Goal: Information Seeking & Learning: Learn about a topic

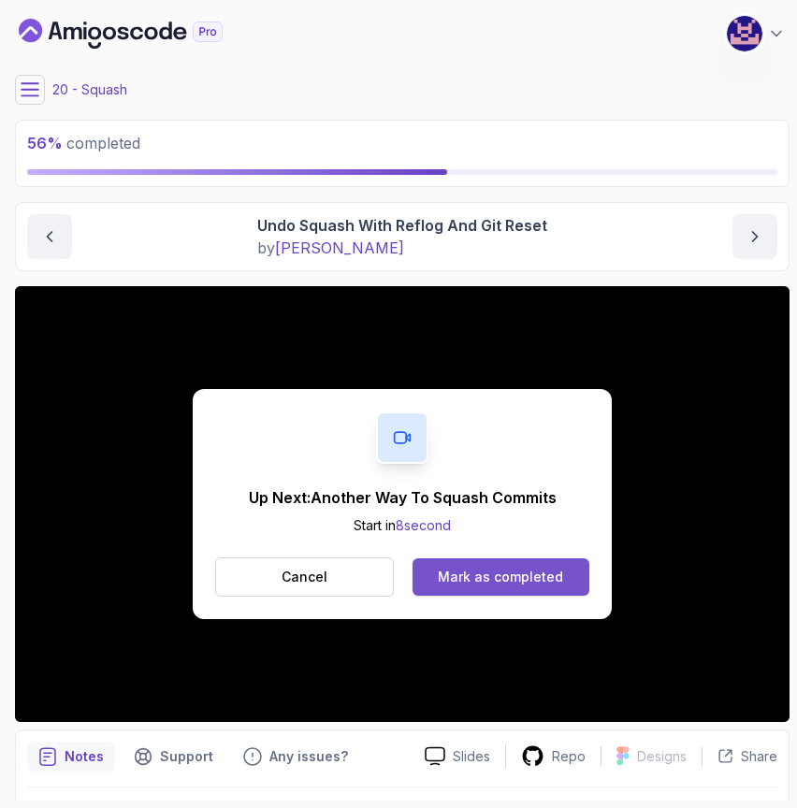
click at [495, 573] on div "Mark as completed" at bounding box center [500, 576] width 125 height 19
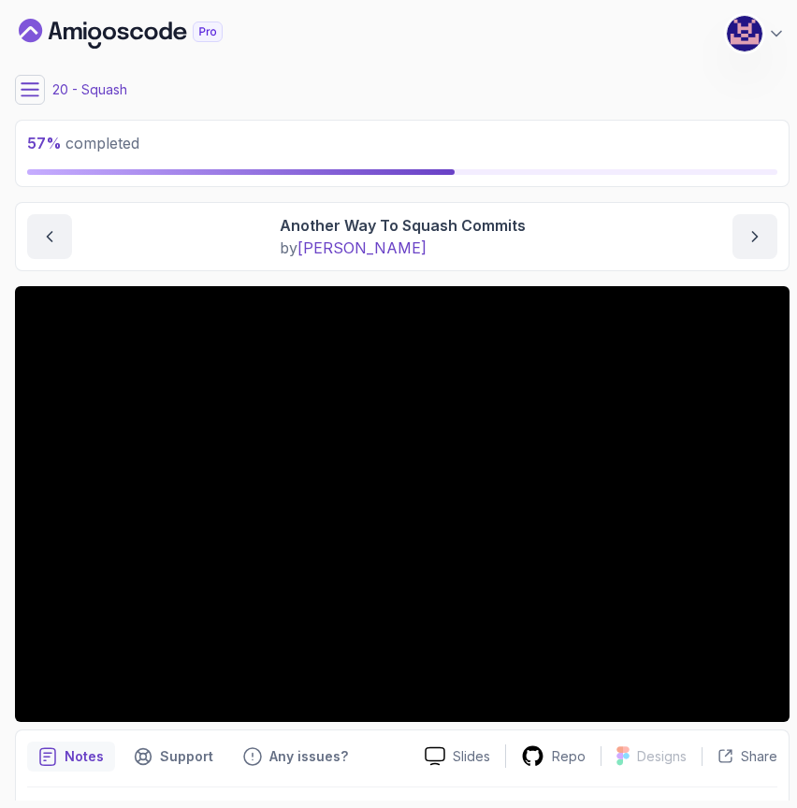
scroll to position [51, 0]
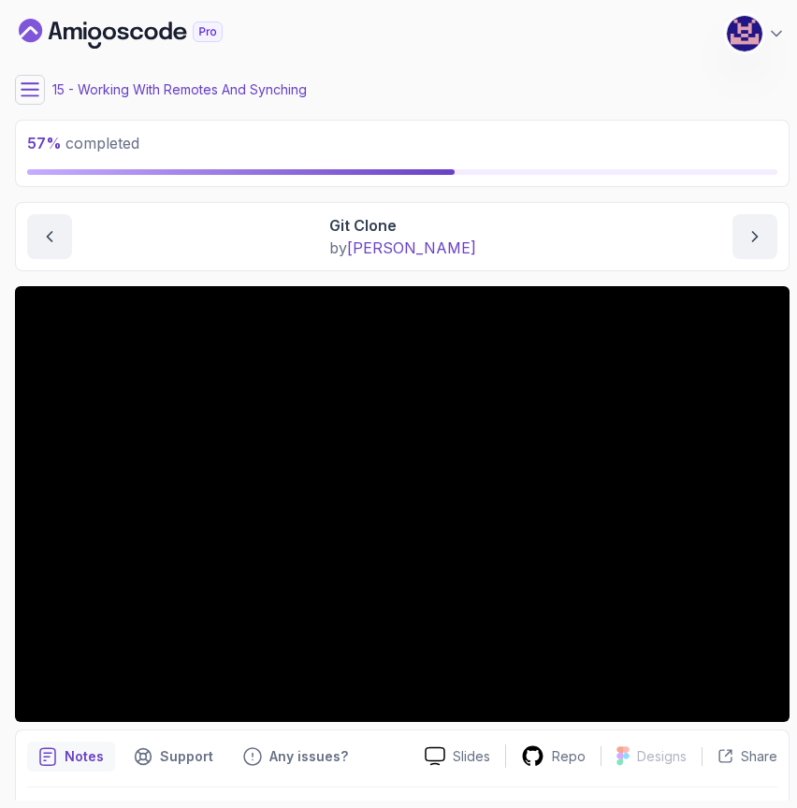
click at [31, 89] on icon at bounding box center [30, 89] width 17 height 12
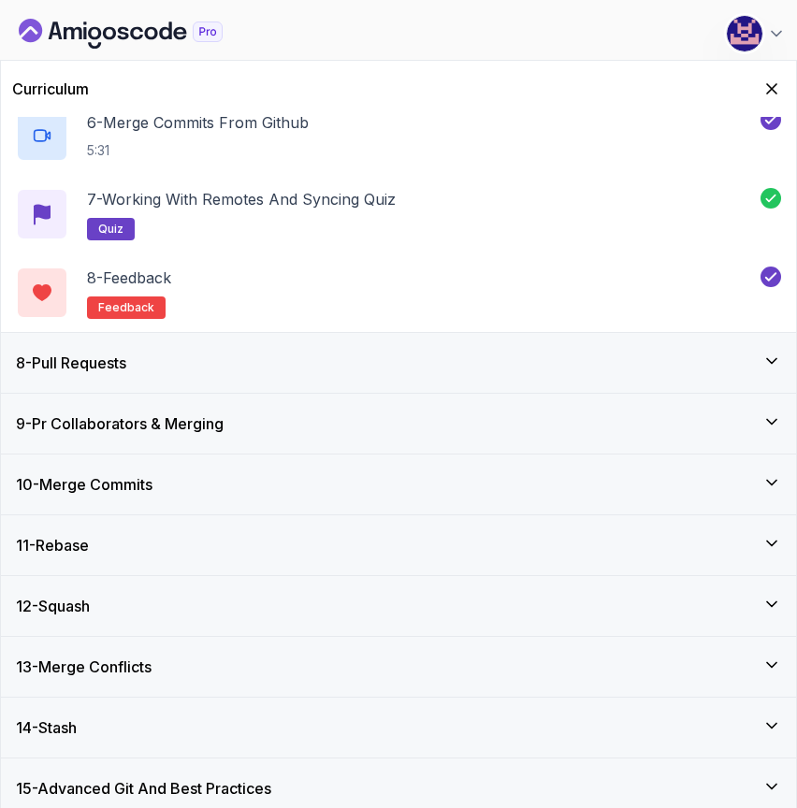
scroll to position [841, 0]
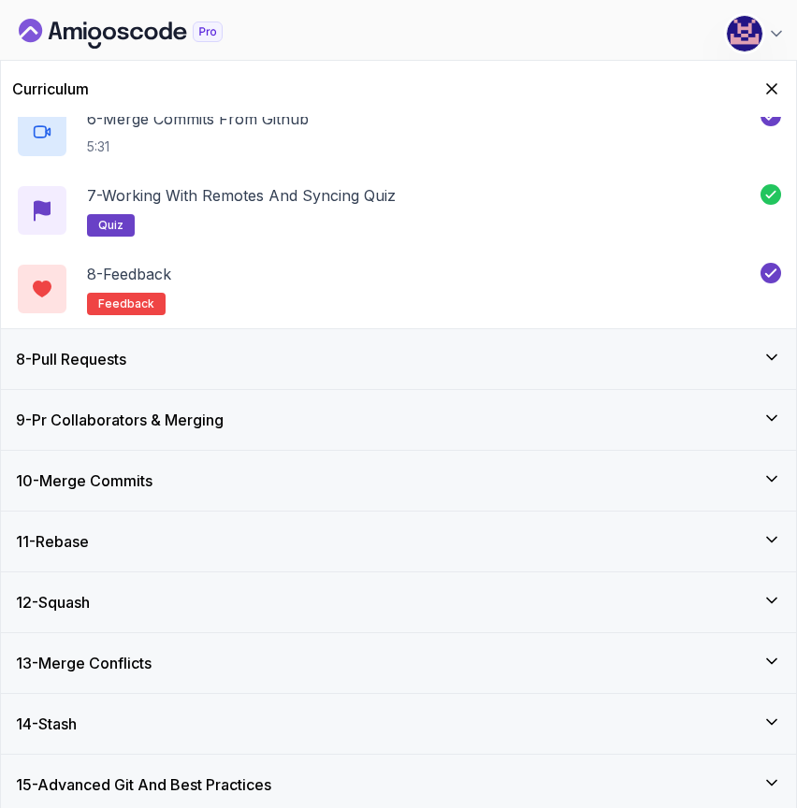
click at [153, 596] on div "12 - Squash" at bounding box center [398, 602] width 765 height 22
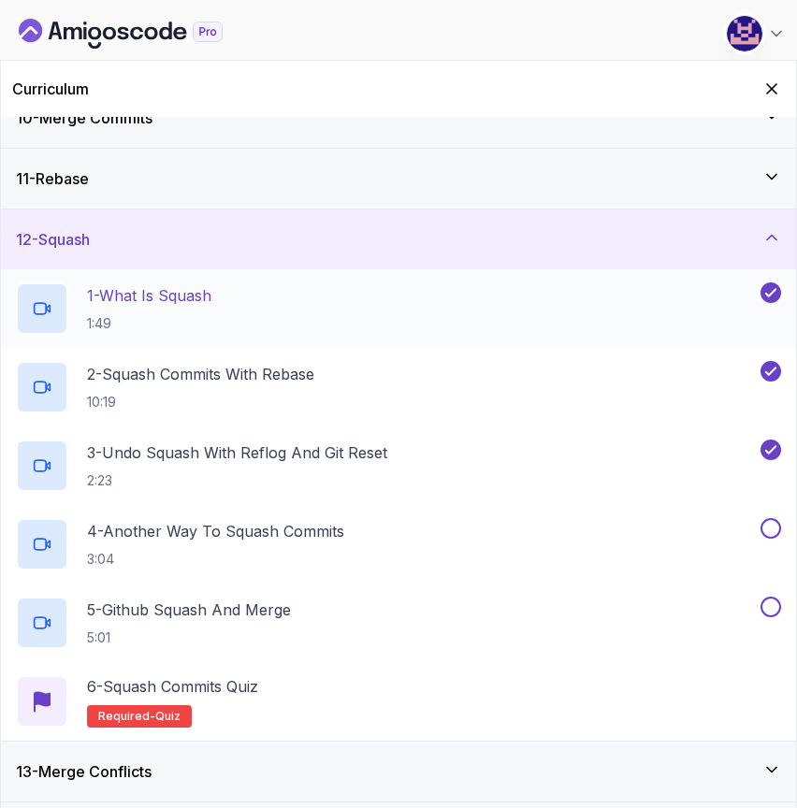
scroll to position [580, 0]
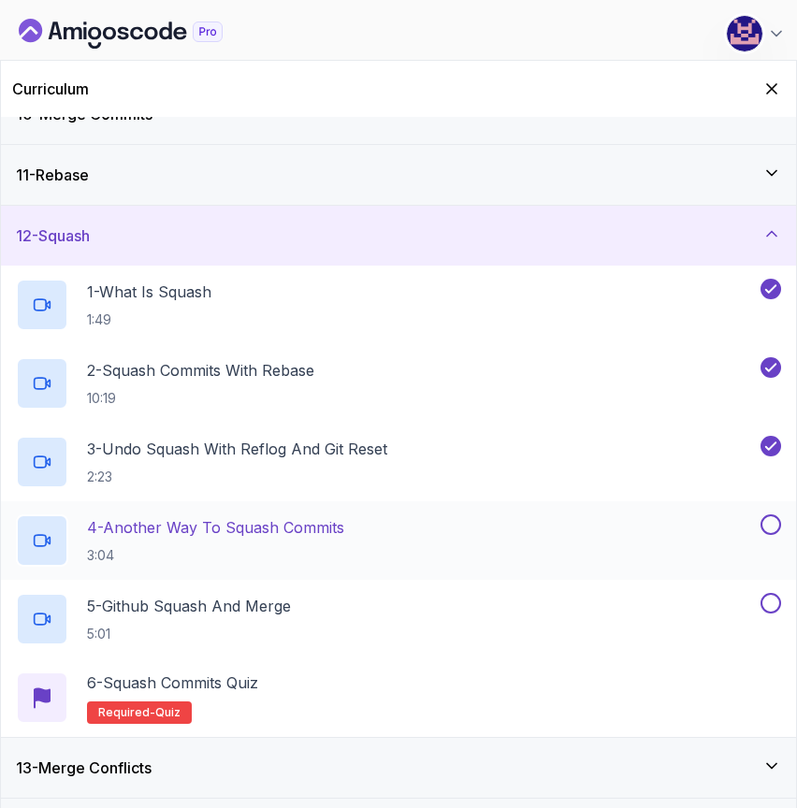
click at [212, 523] on p "4 - Another Way To Squash Commits" at bounding box center [215, 527] width 257 height 22
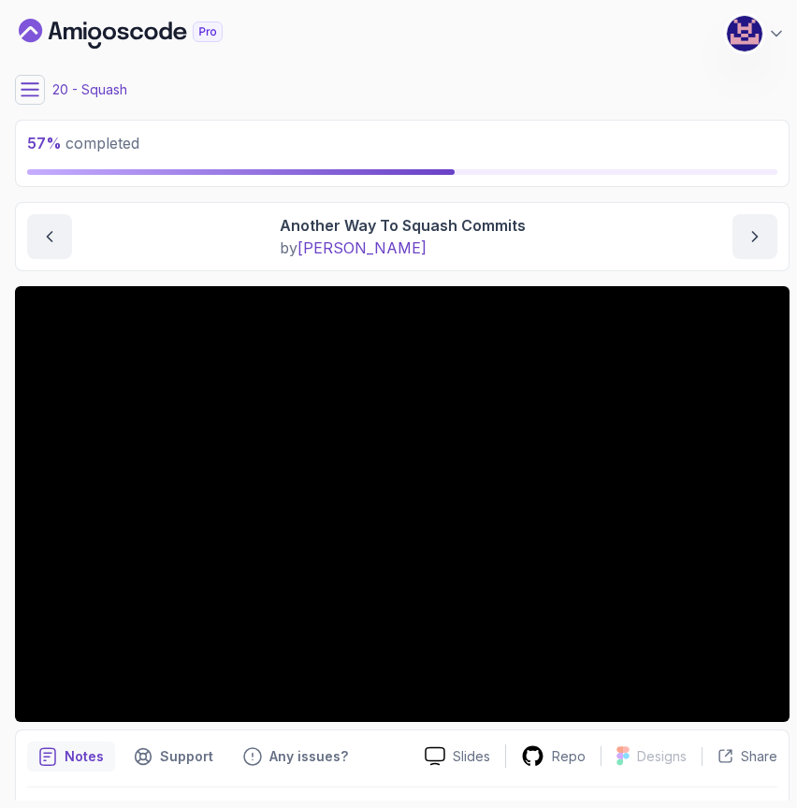
click at [21, 93] on icon at bounding box center [30, 89] width 19 height 19
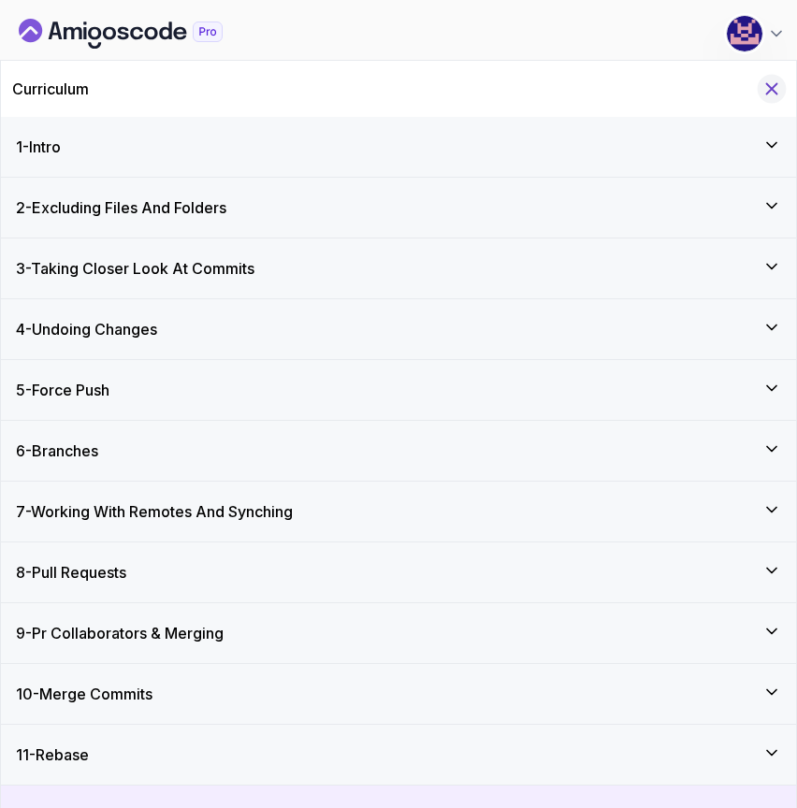
click at [769, 83] on icon "Hide Curriculum for mobile" at bounding box center [771, 89] width 21 height 21
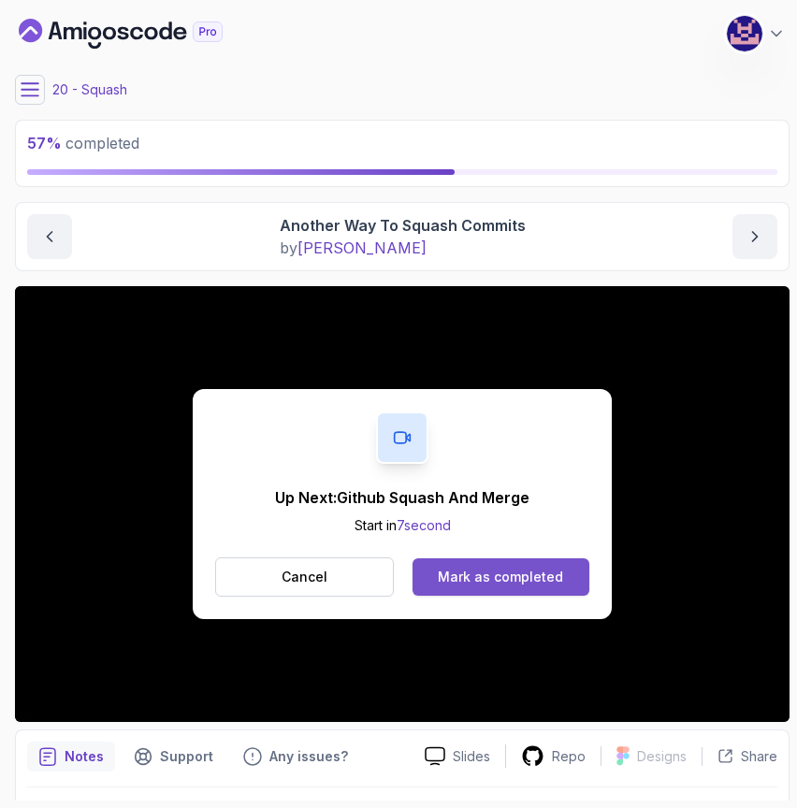
click at [508, 582] on div "Mark as completed" at bounding box center [500, 576] width 125 height 19
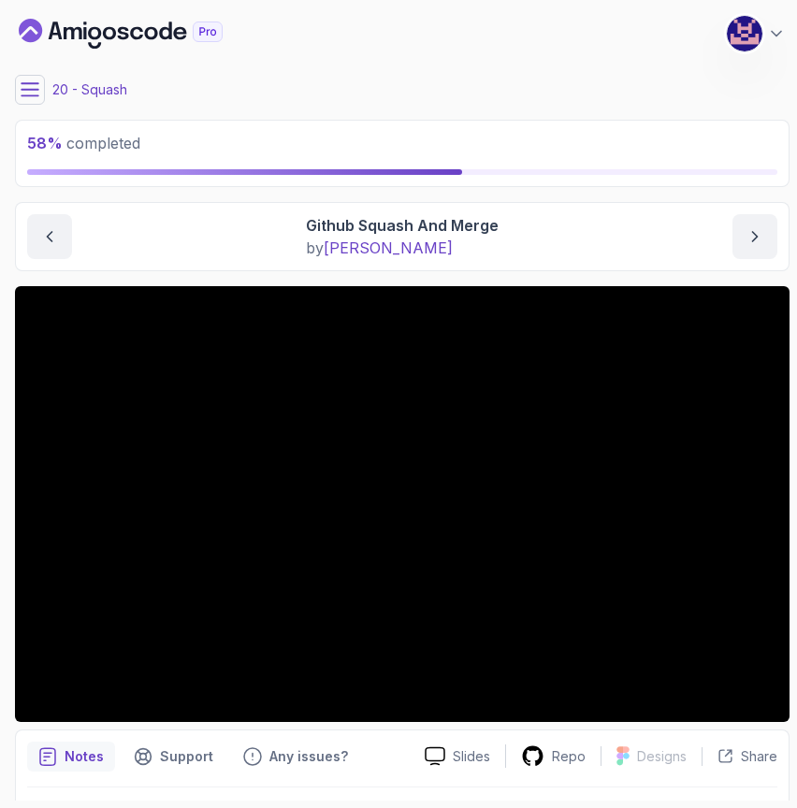
click at [651, 10] on div "My Courses Git for Professionals 436 Points M. Koby Coats Software Engineer" at bounding box center [402, 33] width 774 height 52
click at [528, 264] on div "Squash Github Squash And Merge Github Squash And Merge by nelson" at bounding box center [402, 236] width 774 height 69
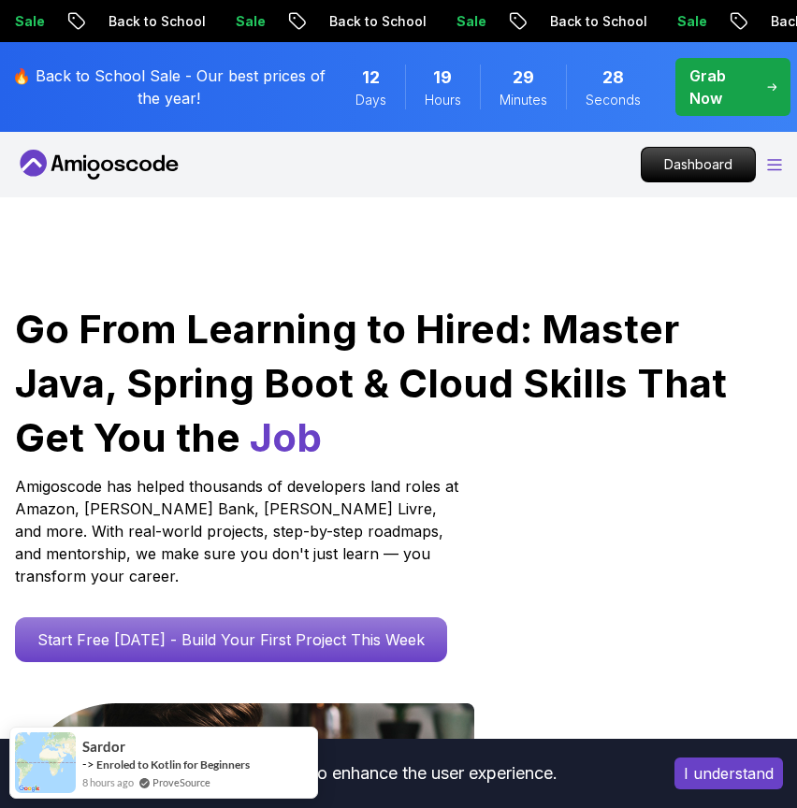
click at [780, 161] on icon "Open Menu" at bounding box center [774, 165] width 15 height 12
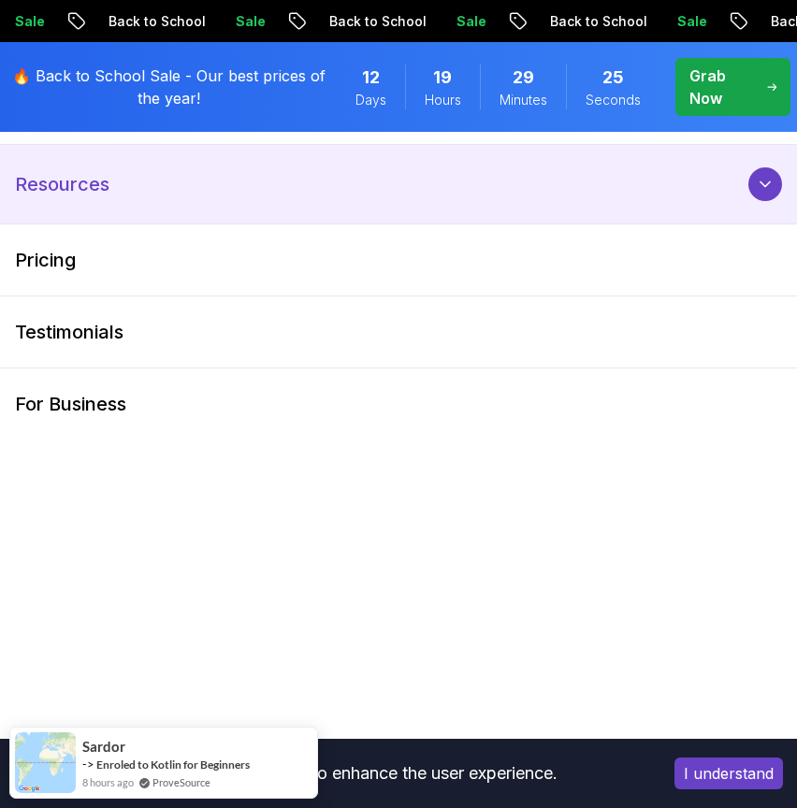
click at [65, 190] on p "Resources" at bounding box center [62, 184] width 94 height 26
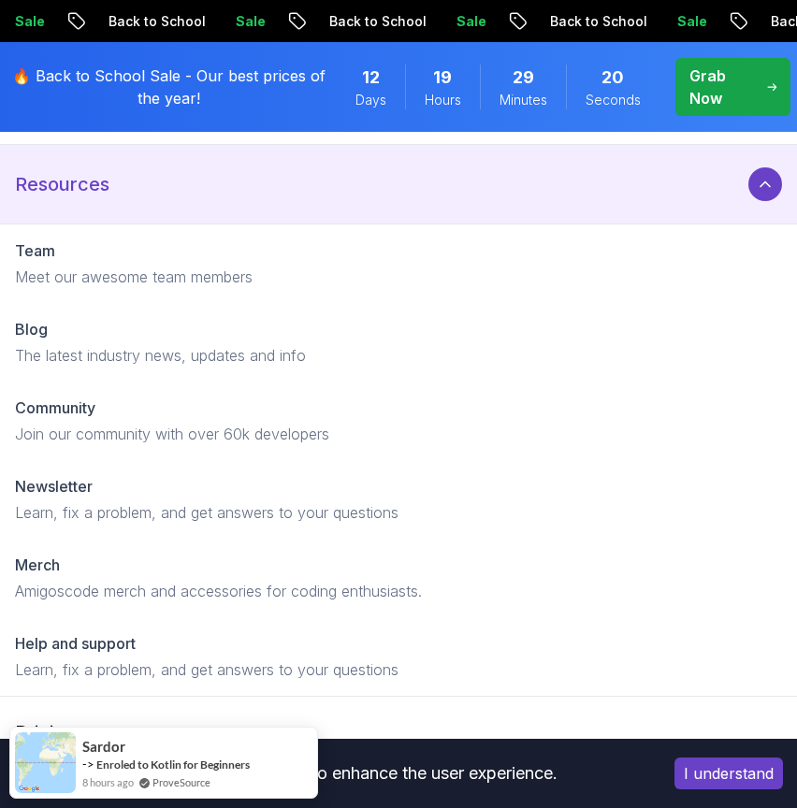
click at [768, 177] on icon at bounding box center [764, 184] width 19 height 19
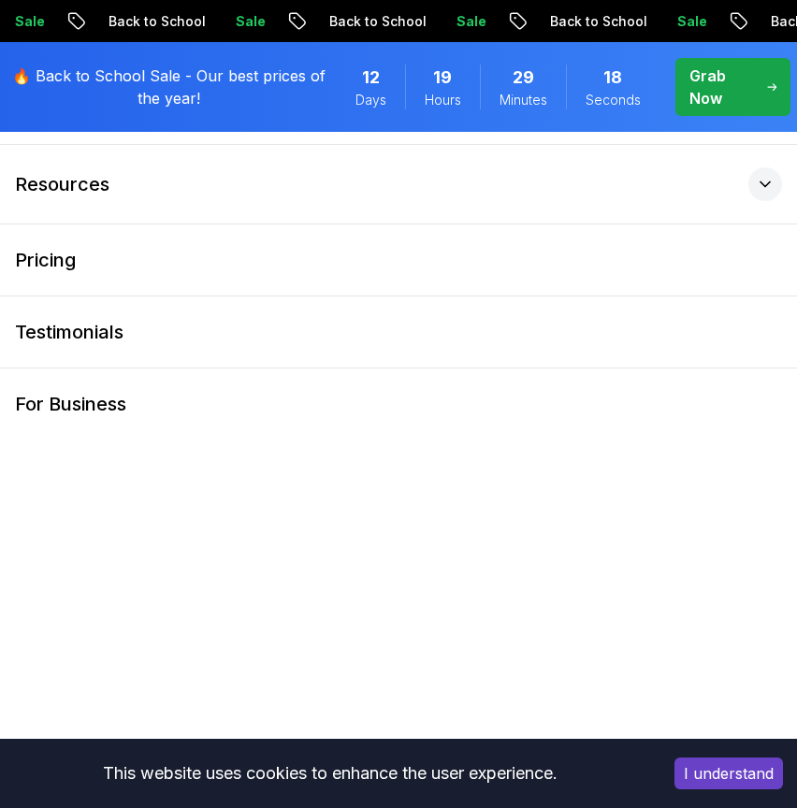
scroll to position [2375, 0]
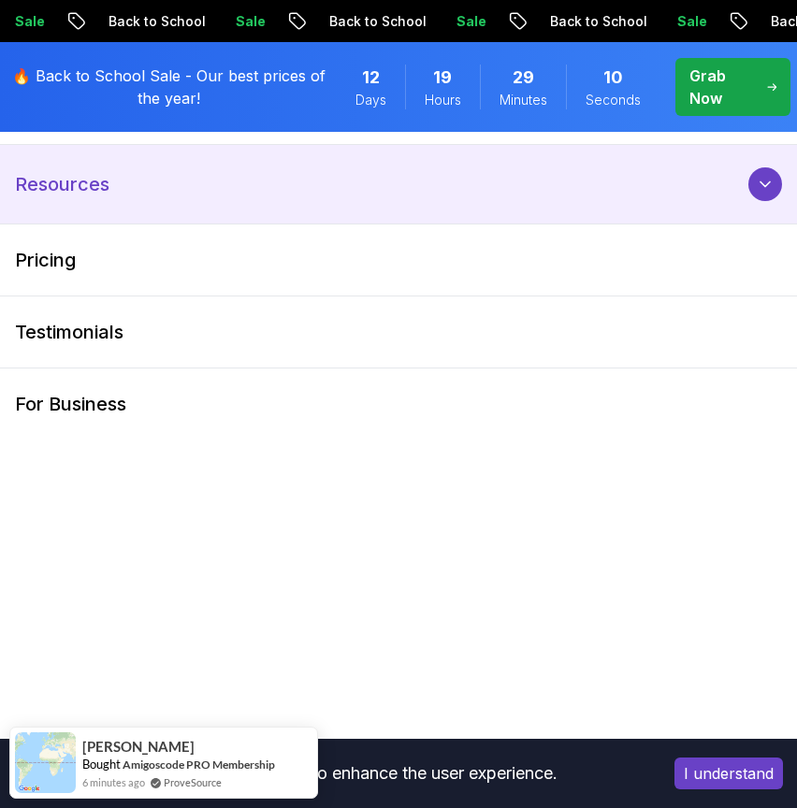
scroll to position [1355, 0]
click at [762, 180] on icon at bounding box center [764, 184] width 19 height 19
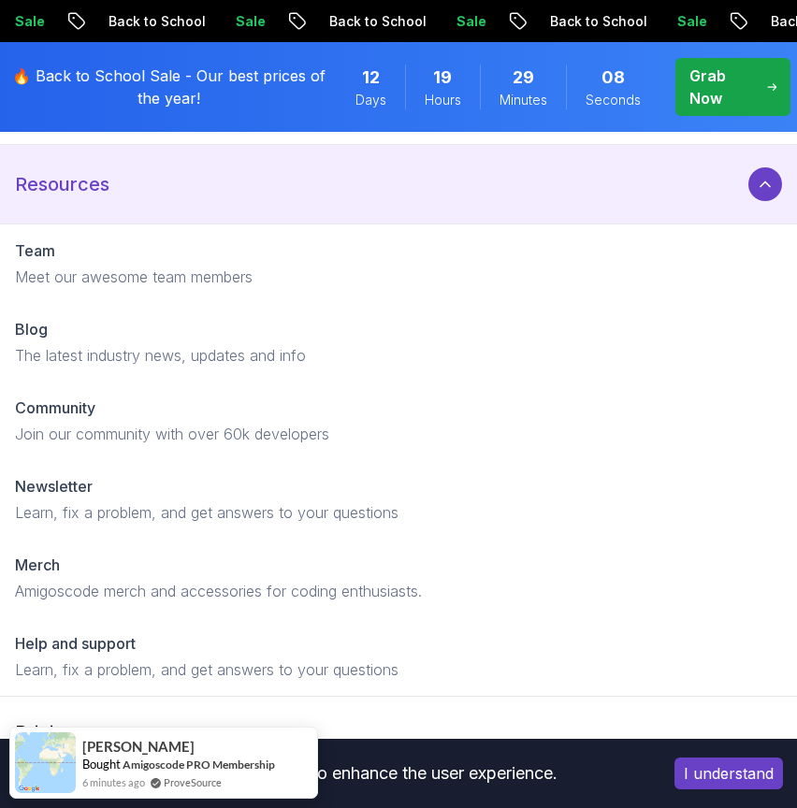
click at [762, 180] on icon at bounding box center [764, 184] width 19 height 19
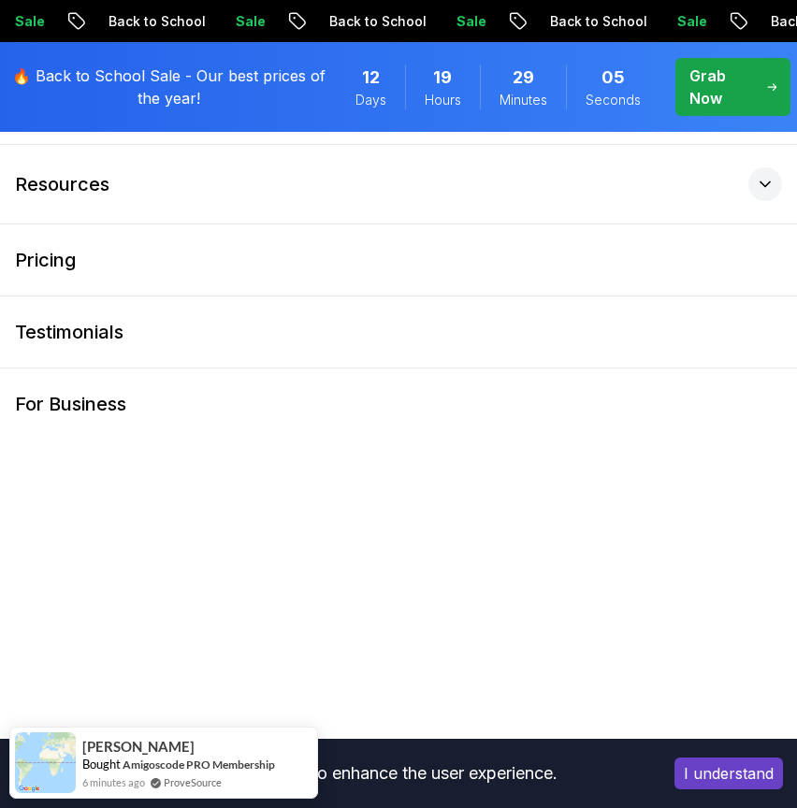
scroll to position [1915, 0]
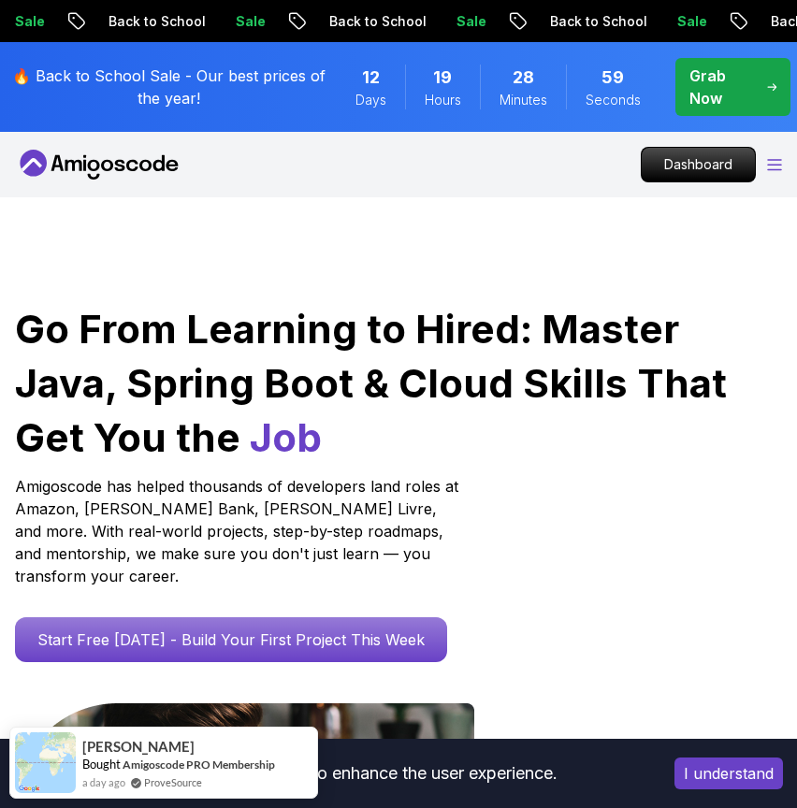
click at [778, 160] on icon "Open Menu" at bounding box center [774, 165] width 15 height 12
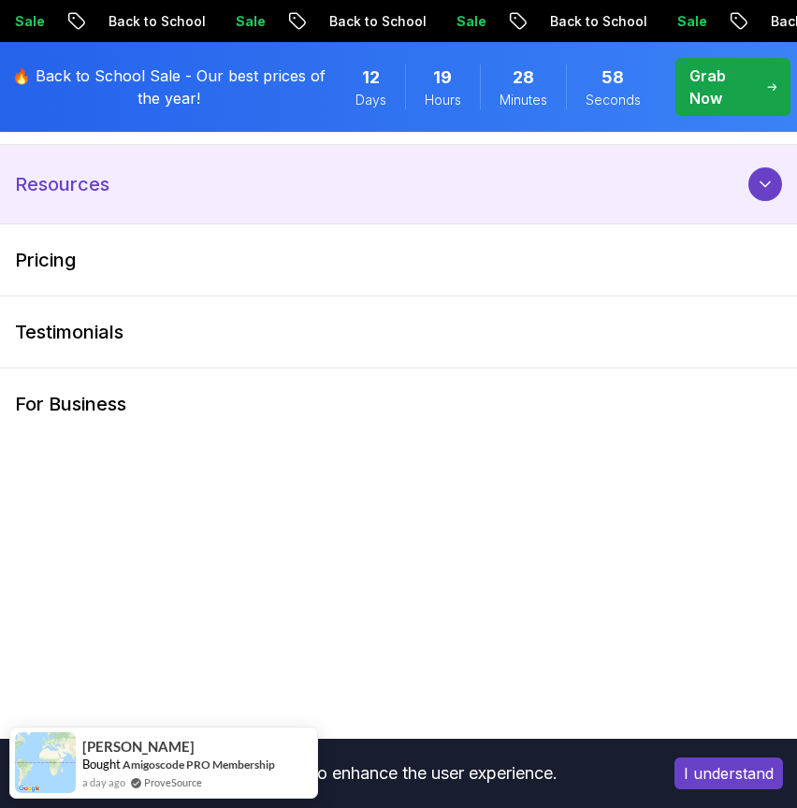
click at [770, 179] on icon at bounding box center [764, 184] width 19 height 19
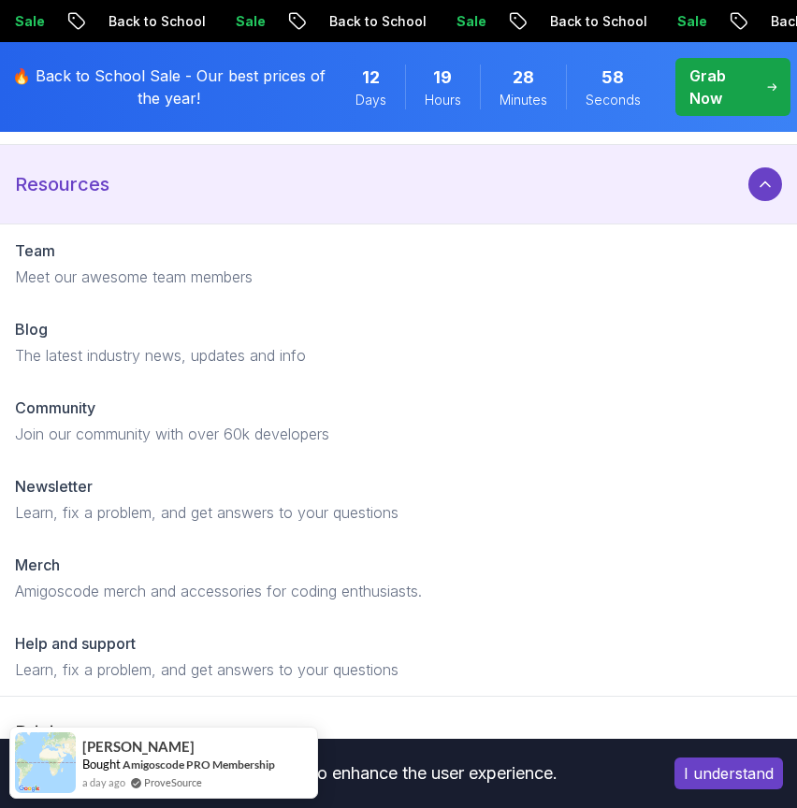
click at [770, 179] on icon at bounding box center [764, 184] width 19 height 19
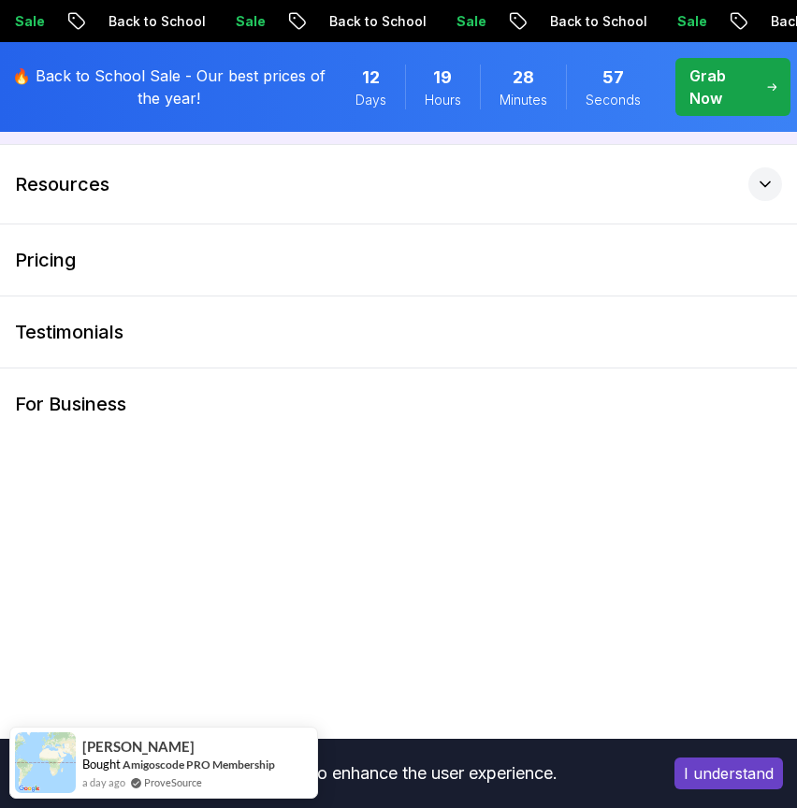
click at [775, 142] on button "Products" at bounding box center [398, 104] width 797 height 79
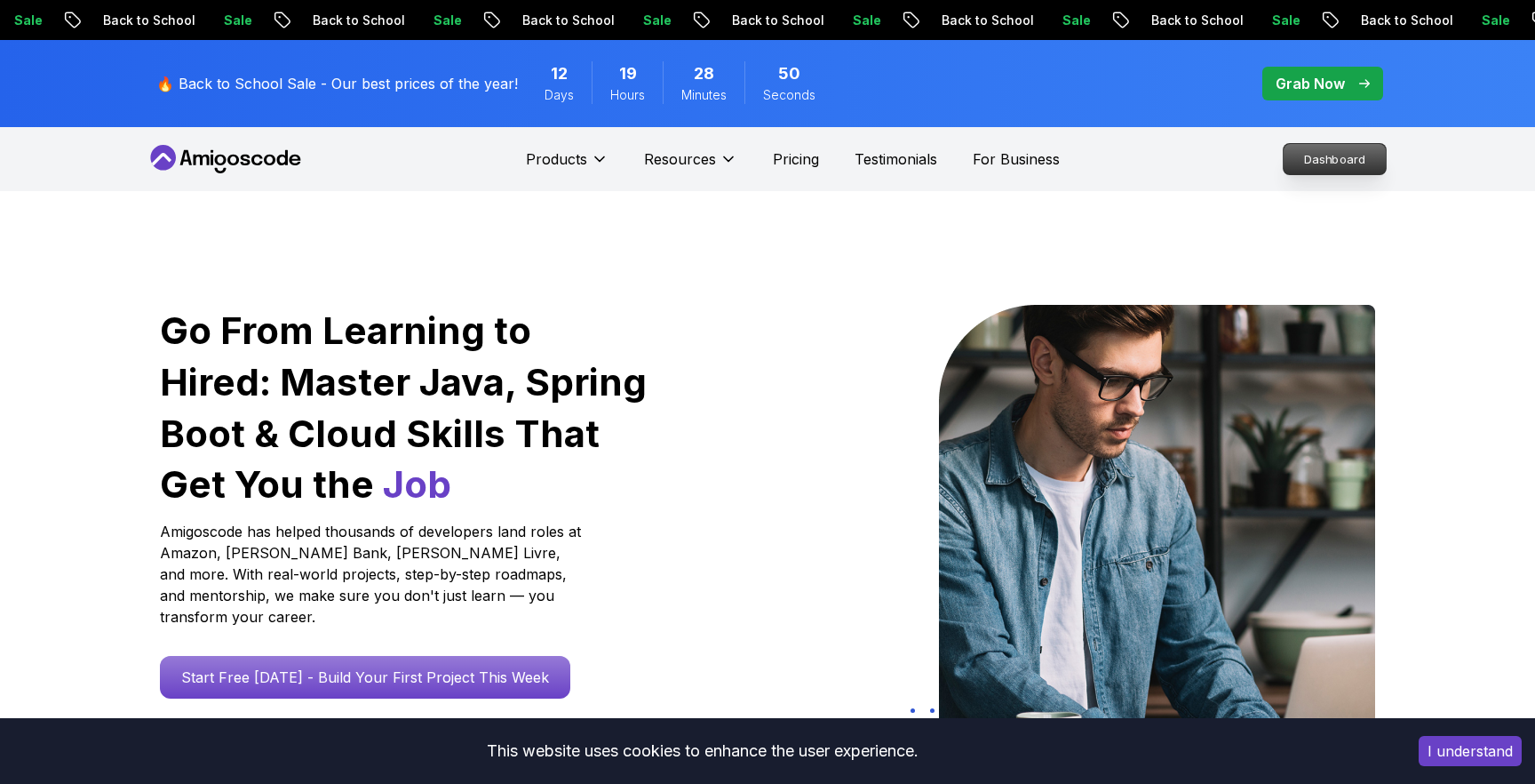
click at [757, 162] on p "Dashboard" at bounding box center [1335, 159] width 103 height 30
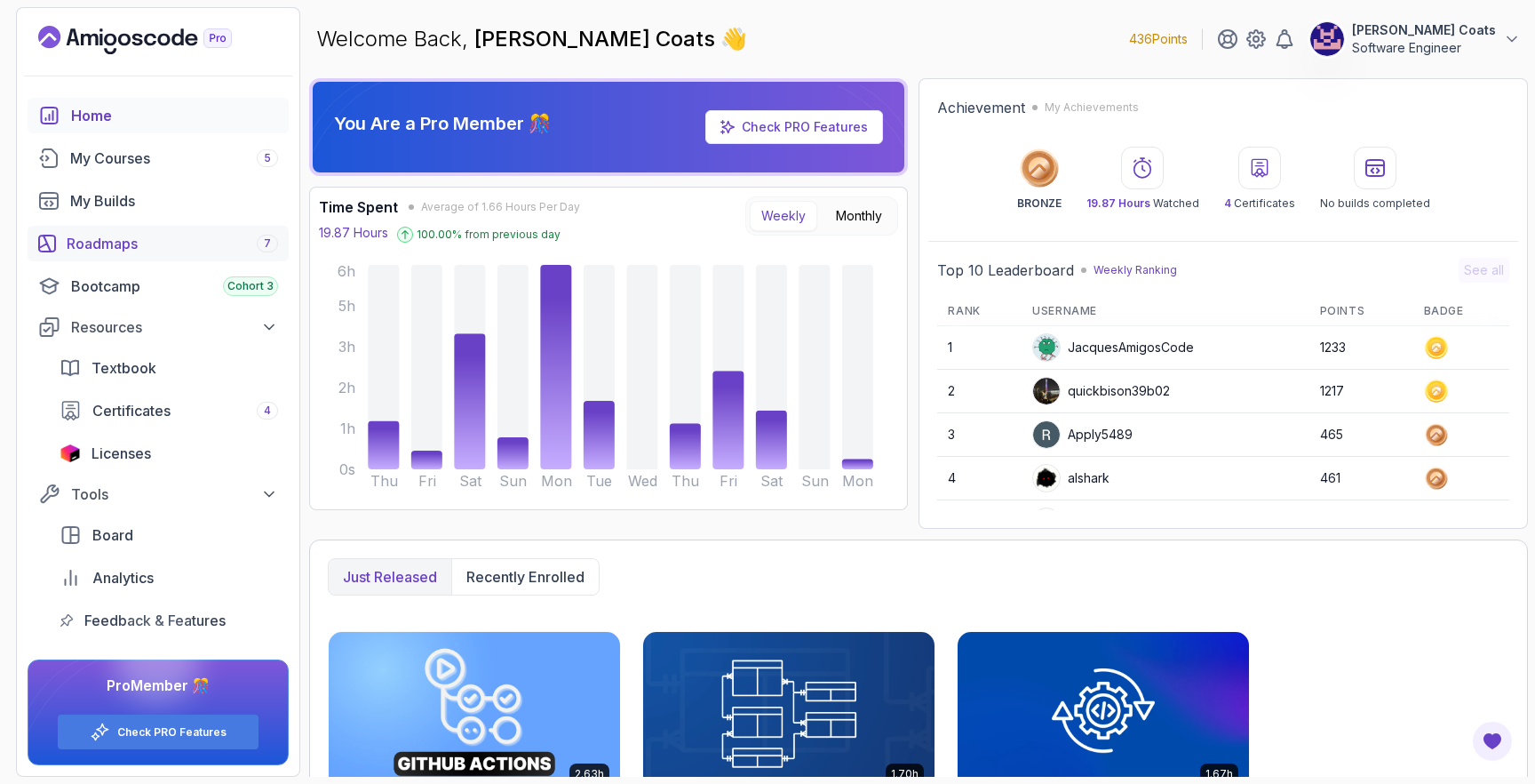
click at [103, 245] on div "Roadmaps 7" at bounding box center [172, 243] width 211 height 21
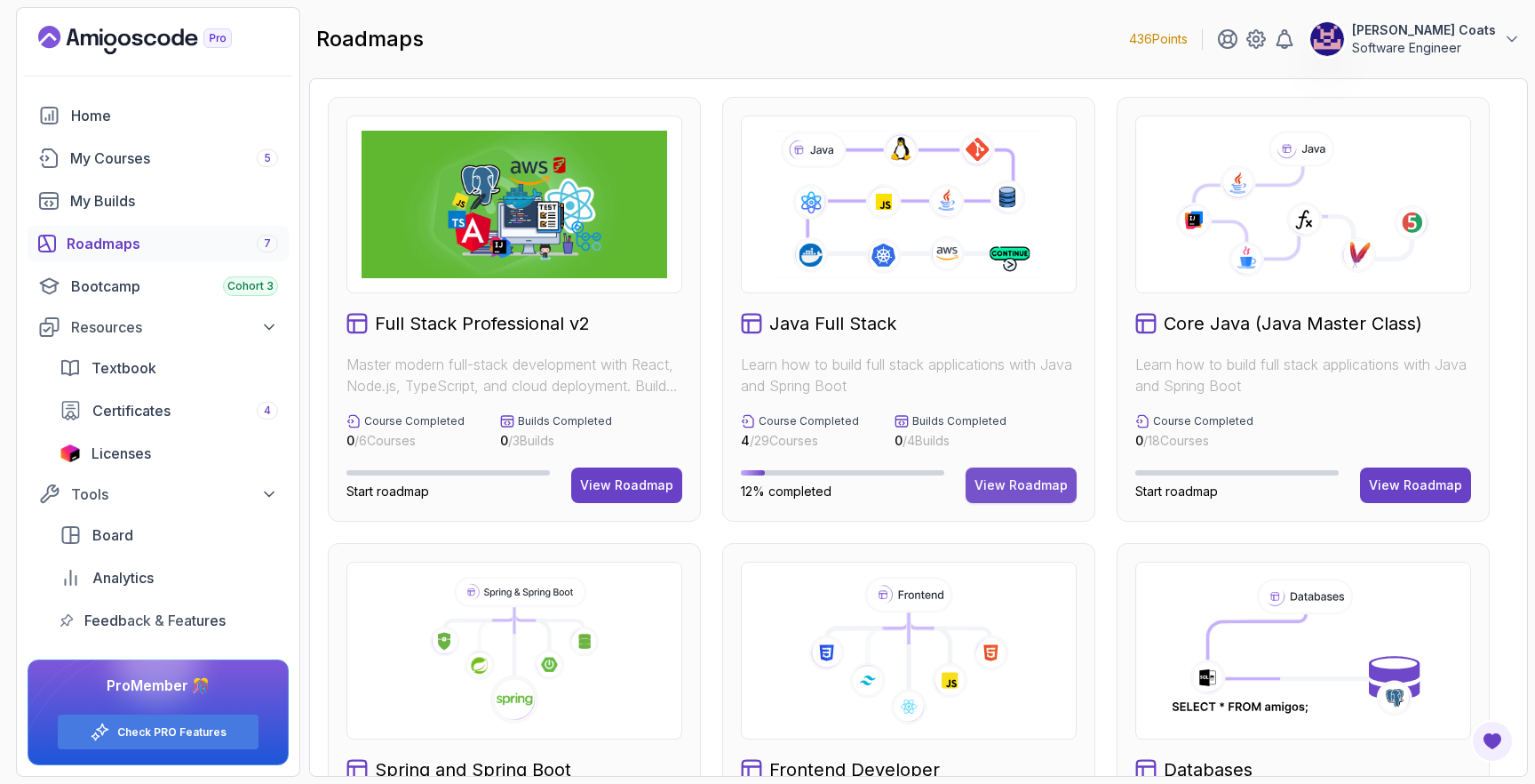
click at [757, 488] on div "View Roadmap" at bounding box center [1022, 485] width 93 height 18
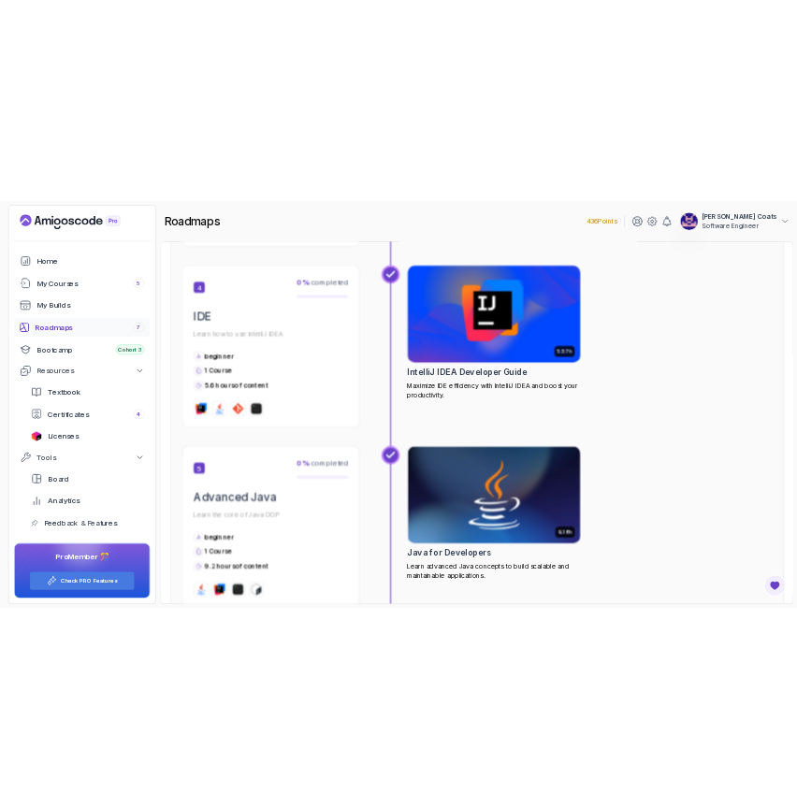
scroll to position [1700, 0]
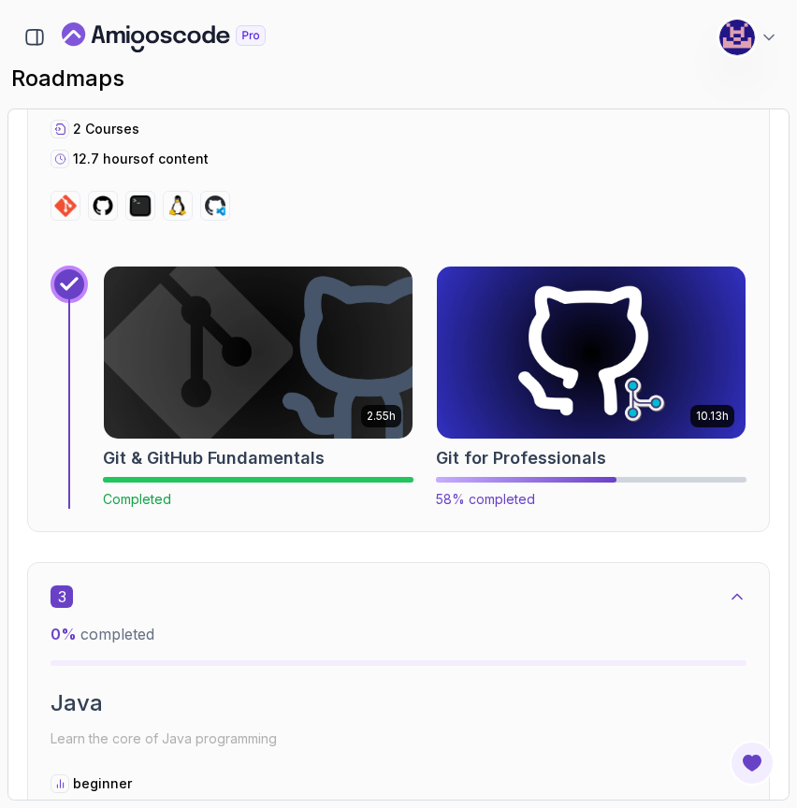
click at [595, 378] on img at bounding box center [591, 352] width 324 height 181
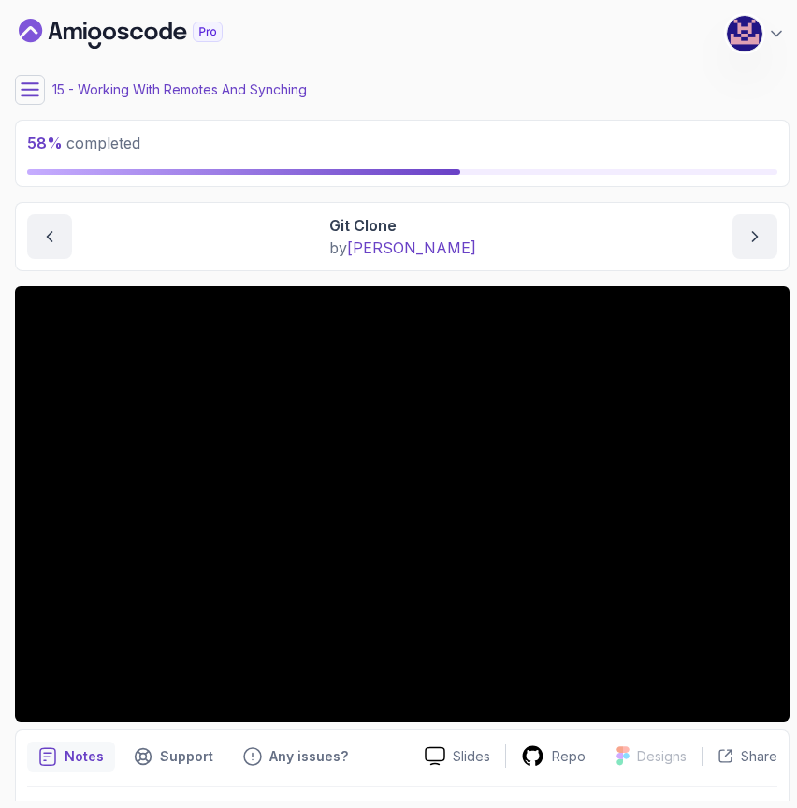
click at [26, 92] on icon at bounding box center [30, 89] width 19 height 19
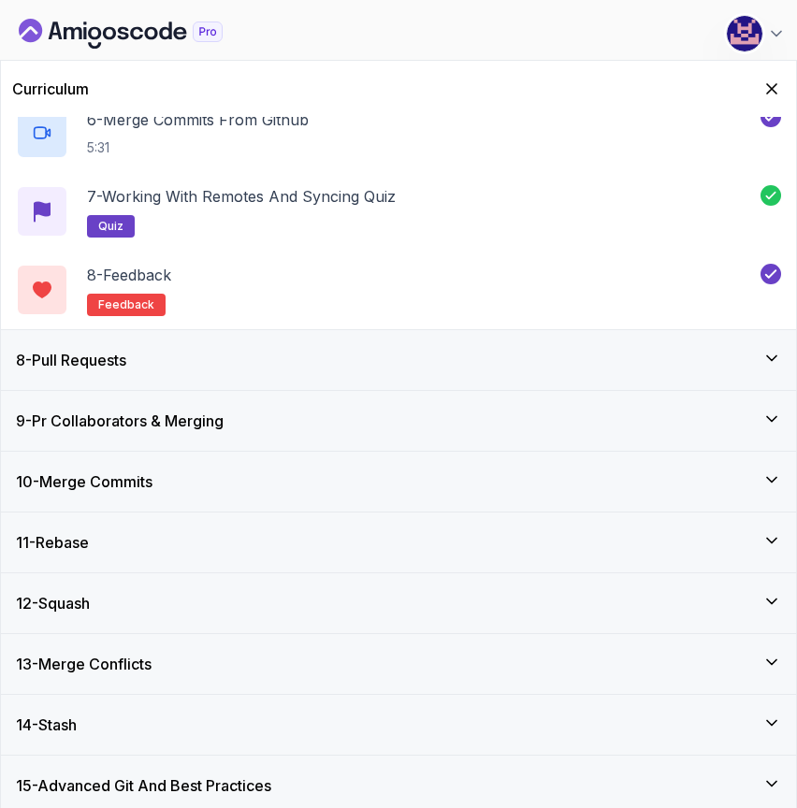
scroll to position [830, 0]
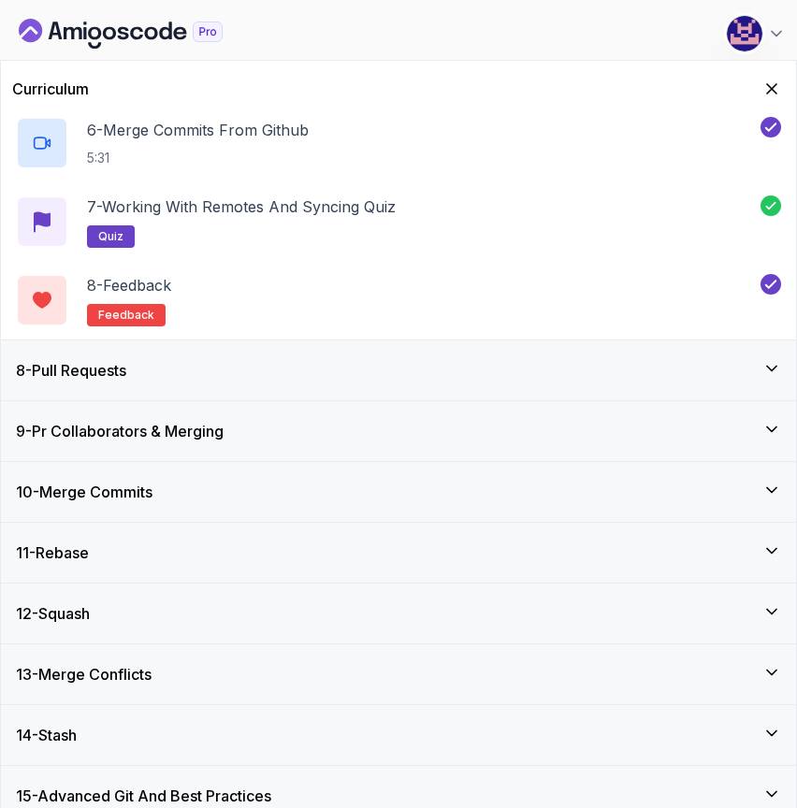
click at [168, 611] on div "12 - Squash" at bounding box center [398, 613] width 765 height 22
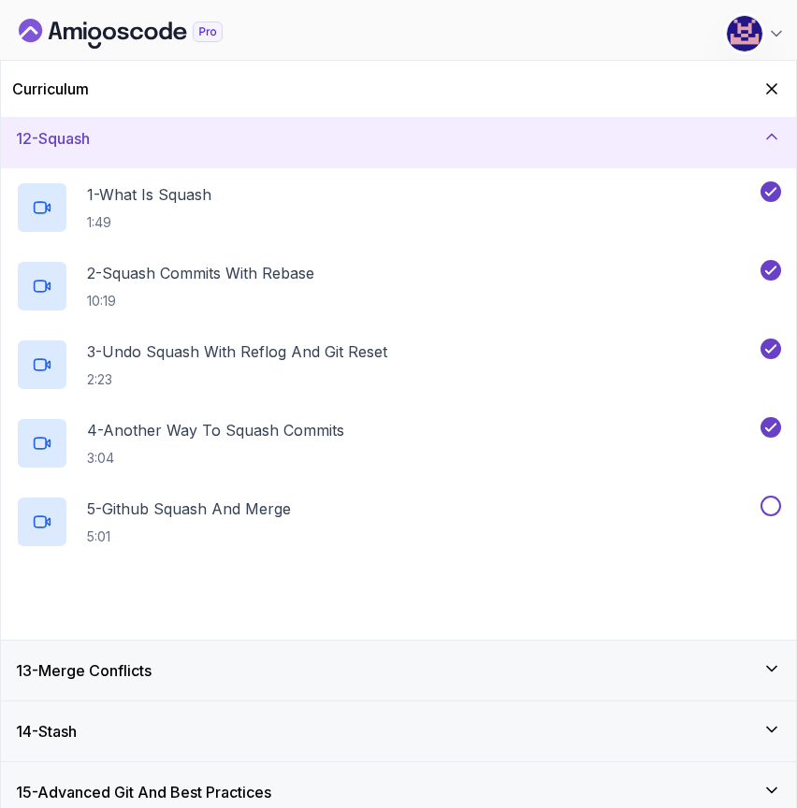
scroll to position [716, 0]
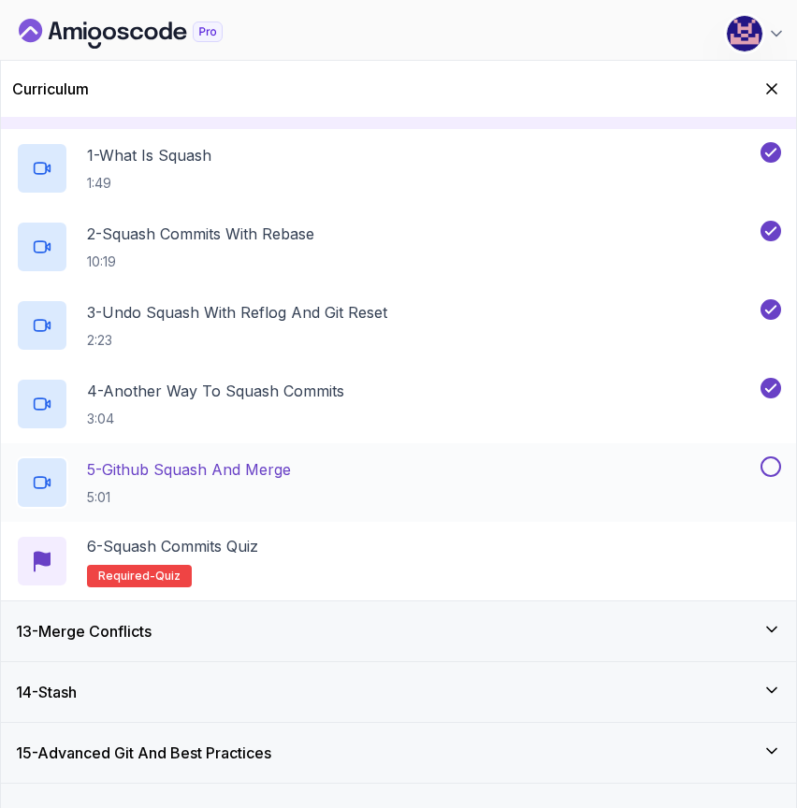
click at [163, 480] on p "5 - Github Squash And Merge" at bounding box center [189, 469] width 204 height 22
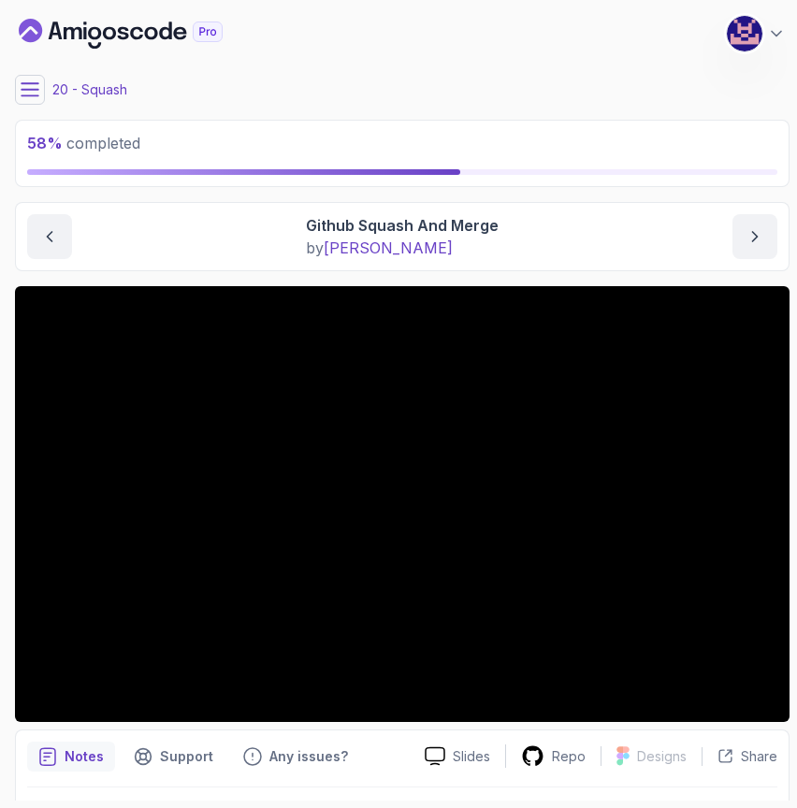
click at [36, 91] on icon at bounding box center [30, 89] width 19 height 19
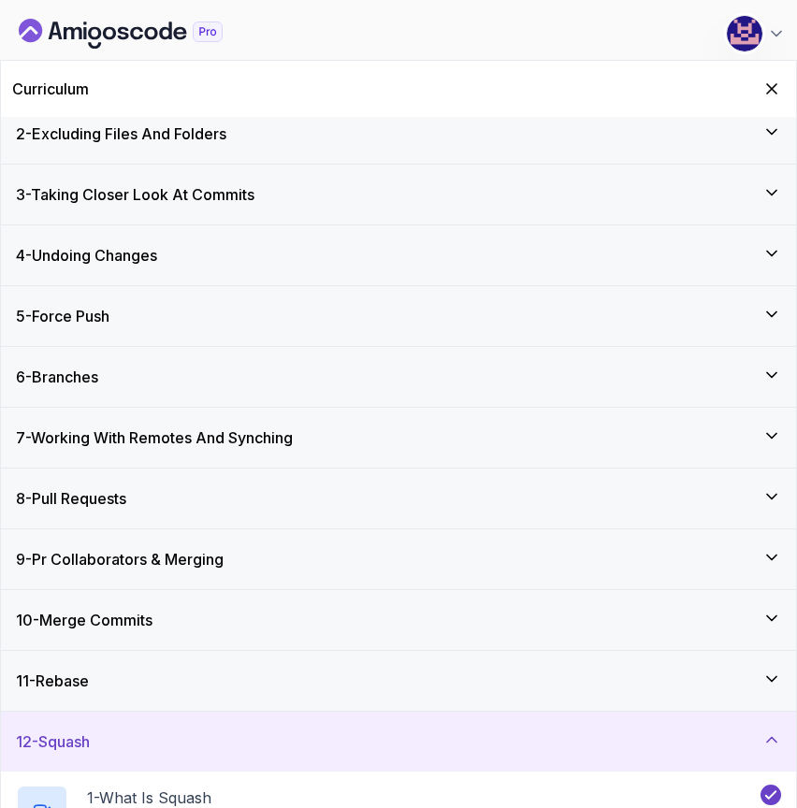
scroll to position [68, 0]
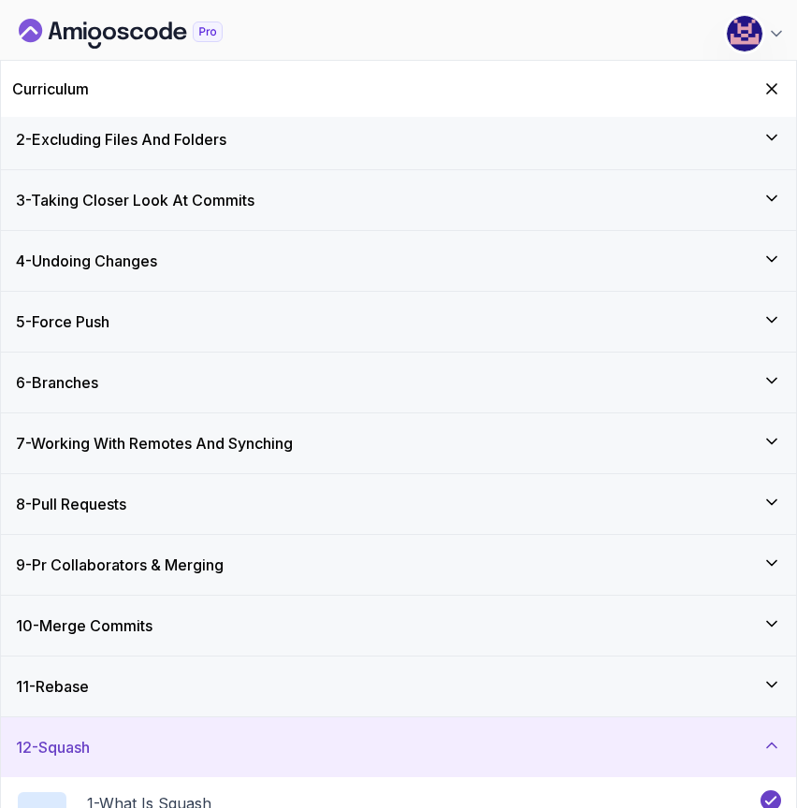
click at [131, 279] on div "4 - Undoing Changes" at bounding box center [398, 261] width 795 height 60
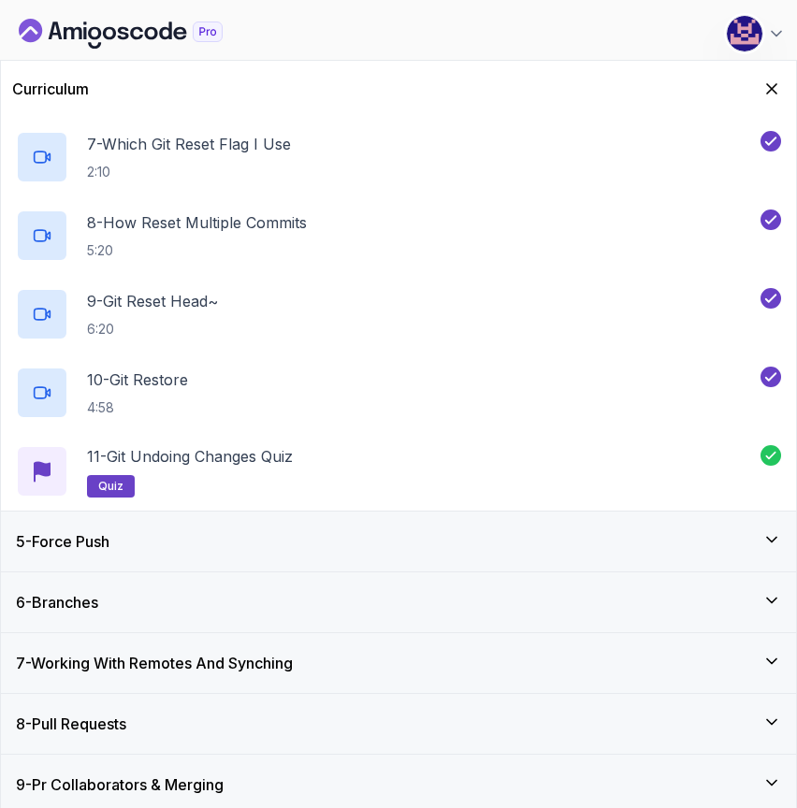
click at [152, 553] on div "5 - Force Push" at bounding box center [398, 541] width 795 height 60
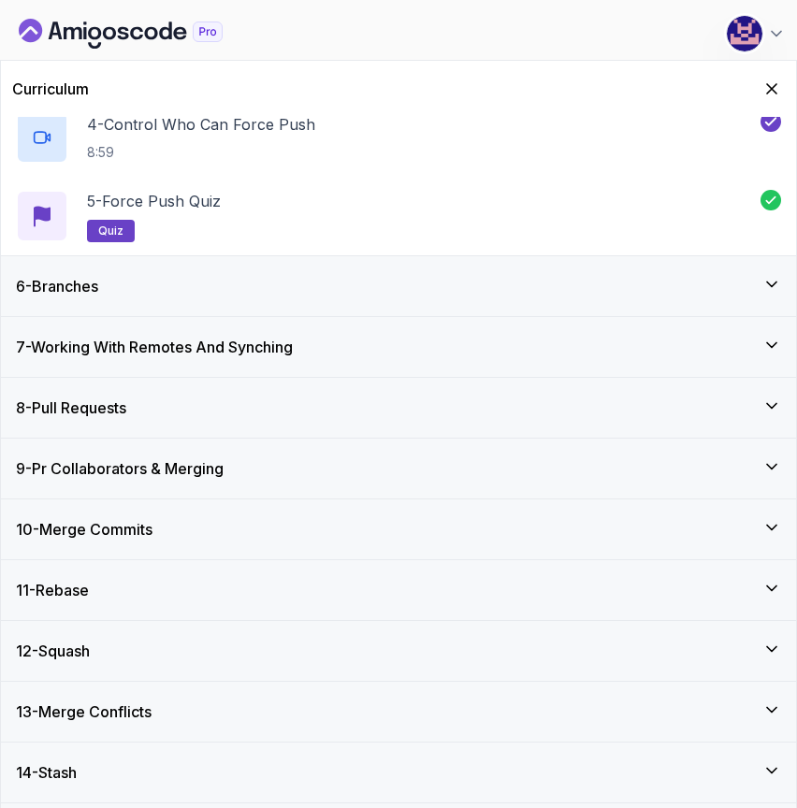
scroll to position [546, 0]
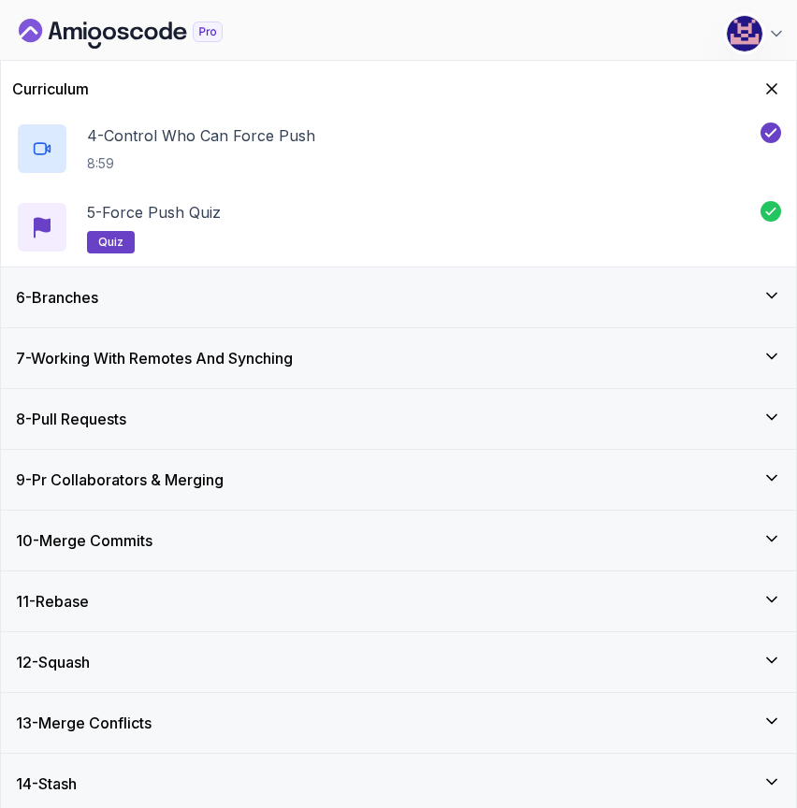
click at [319, 300] on div "6 - Branches" at bounding box center [398, 297] width 765 height 22
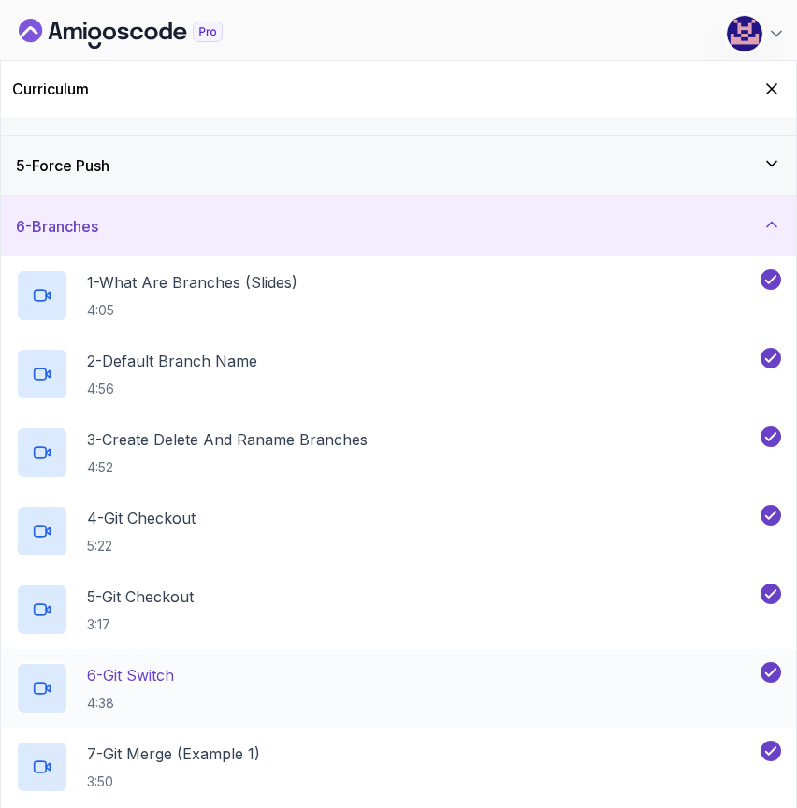
scroll to position [202, 0]
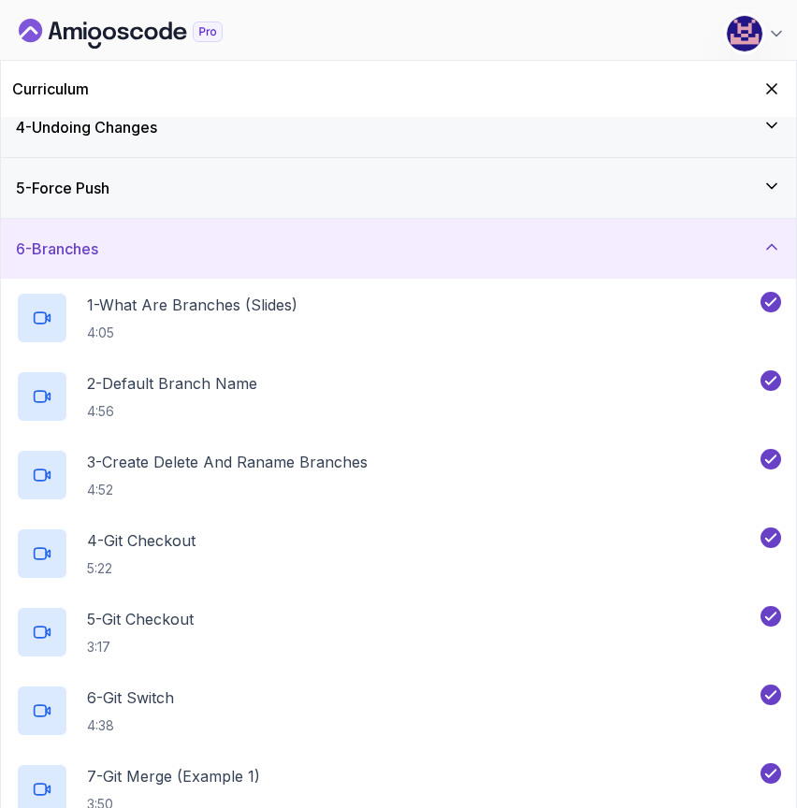
click at [764, 256] on div "6 - Branches" at bounding box center [398, 248] width 765 height 22
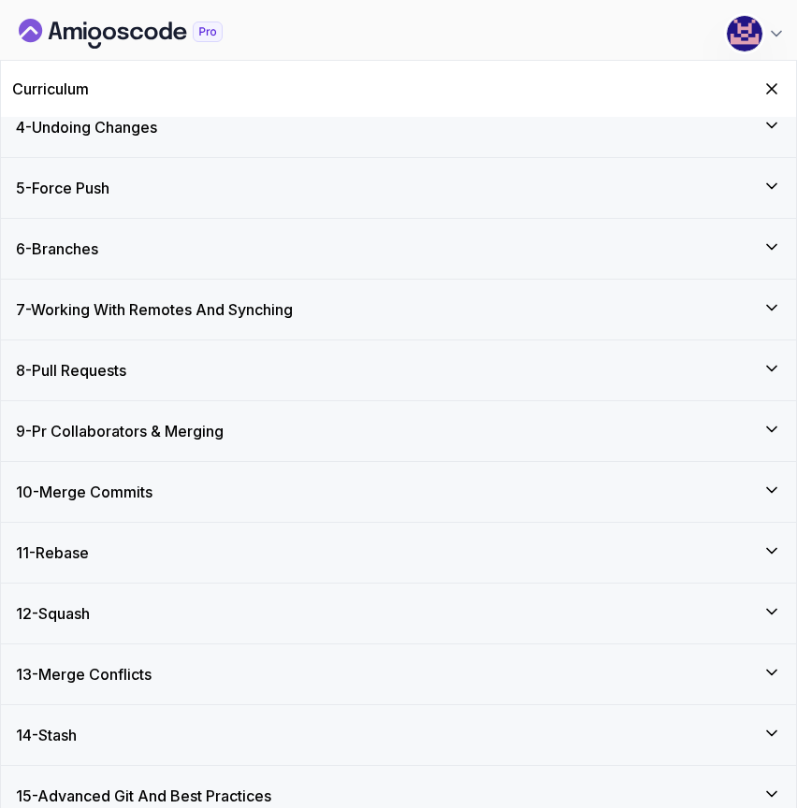
click at [758, 300] on div "7 - Working With Remotes And Synching" at bounding box center [398, 309] width 765 height 22
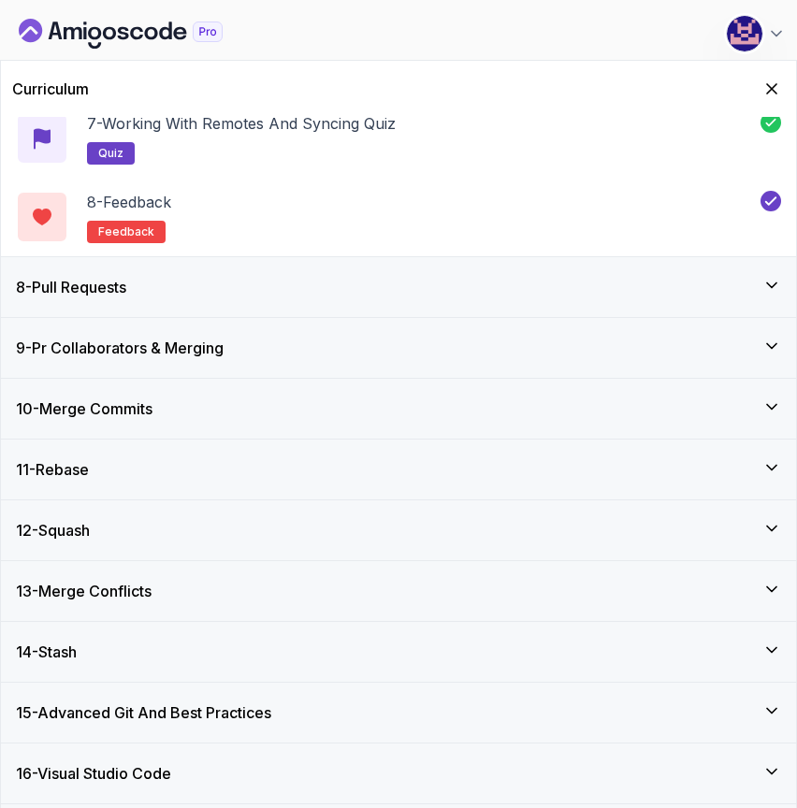
click at [757, 287] on div "8 - Pull Requests" at bounding box center [398, 287] width 765 height 22
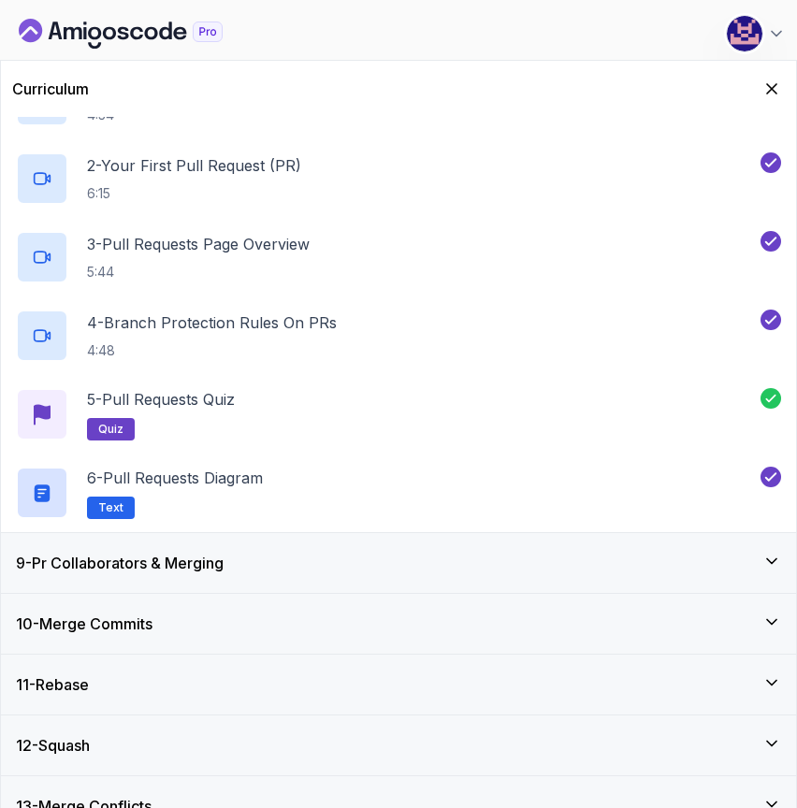
click at [708, 551] on div "9 - Pr Collaborators & Merging" at bounding box center [398, 563] width 795 height 60
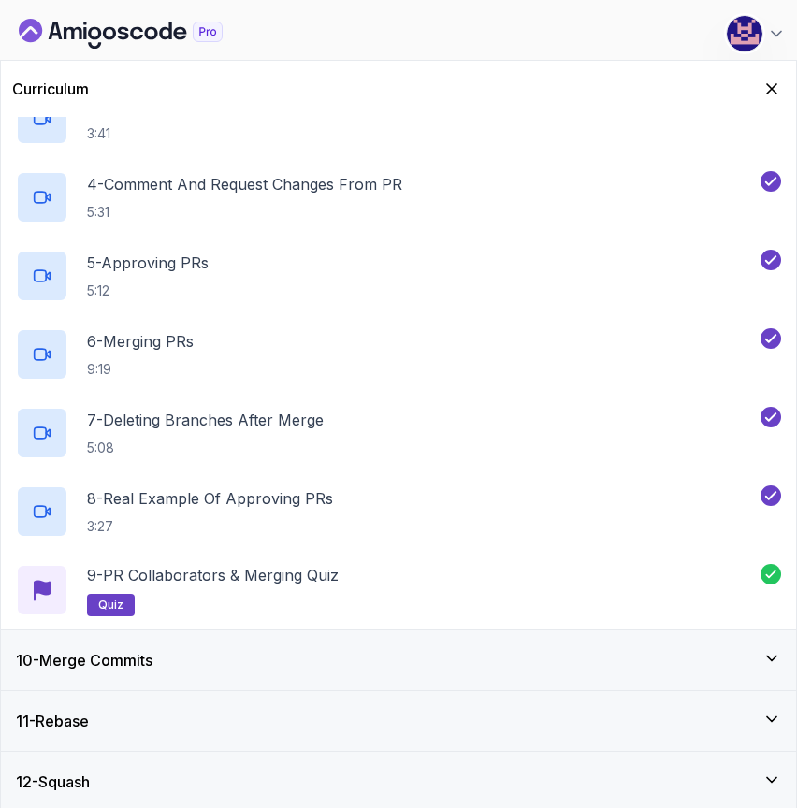
click at [726, 655] on div "10 - Merge Commits" at bounding box center [398, 660] width 765 height 22
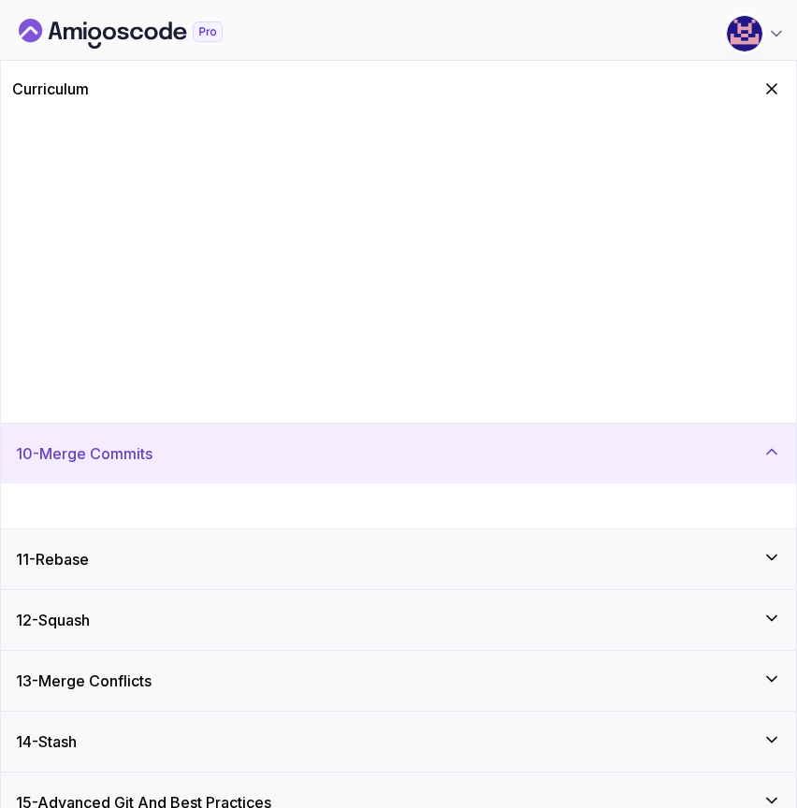
scroll to position [465, 0]
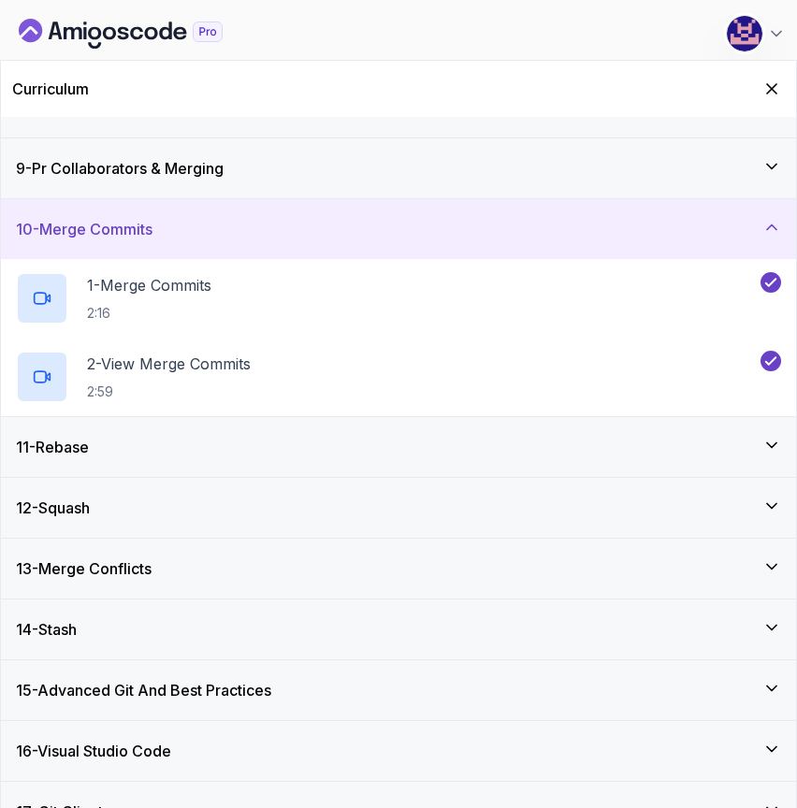
click at [733, 436] on div "11 - Rebase" at bounding box center [398, 447] width 765 height 22
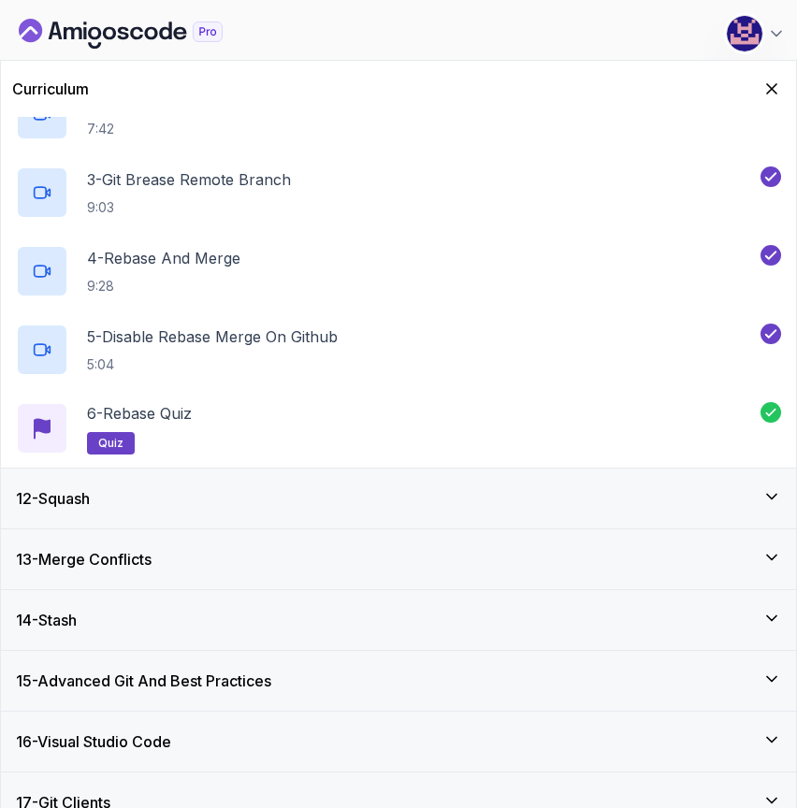
click at [730, 500] on div "12 - Squash" at bounding box center [398, 498] width 765 height 22
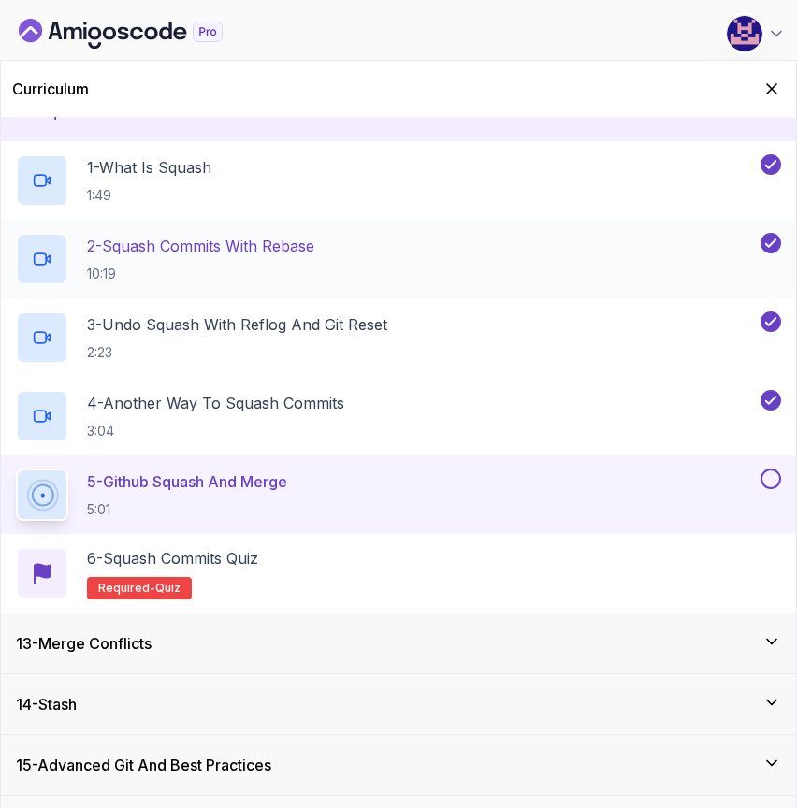
scroll to position [762, 0]
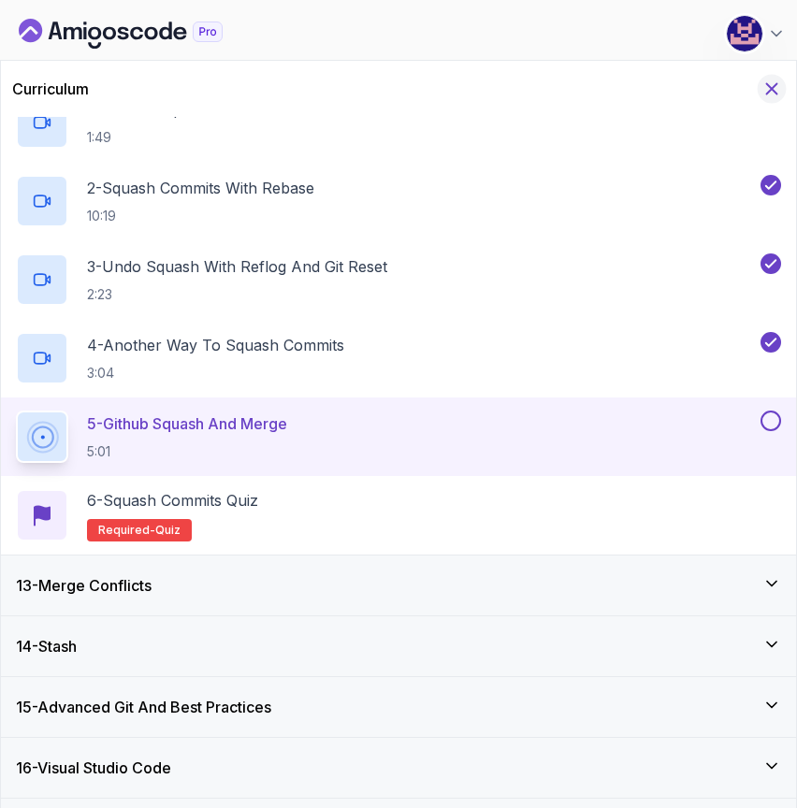
click at [768, 88] on icon "Hide Curriculum for mobile" at bounding box center [771, 89] width 21 height 21
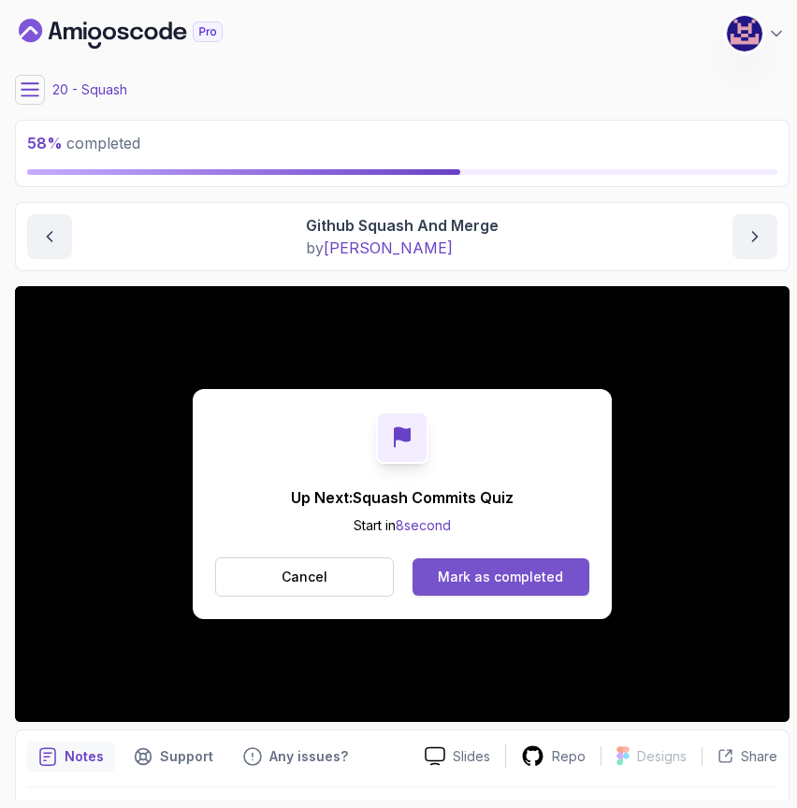
click at [479, 580] on div "Mark as completed" at bounding box center [500, 576] width 125 height 19
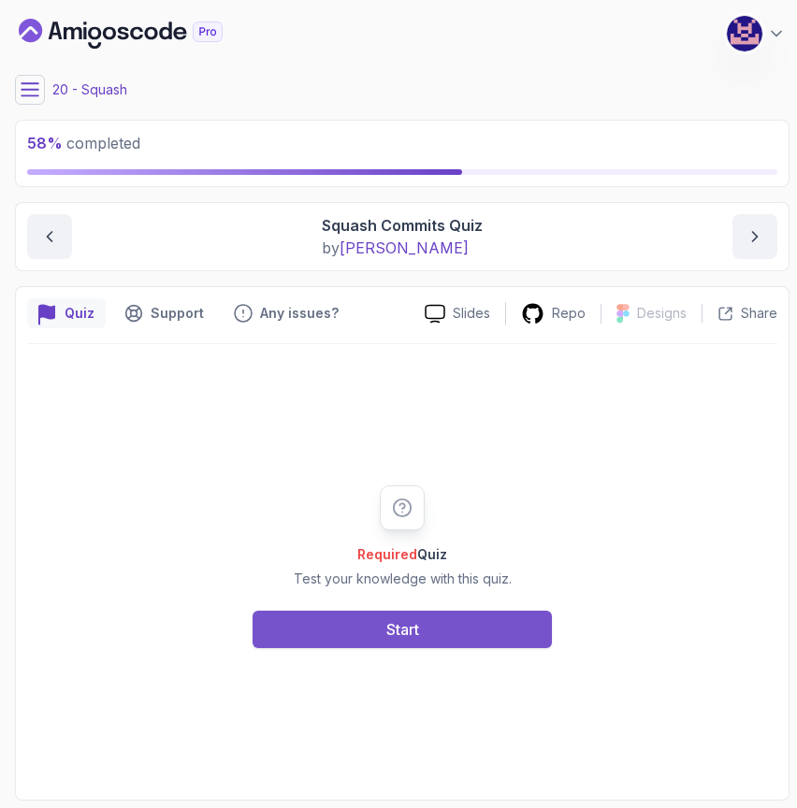
click at [431, 623] on button "Start" at bounding box center [401, 628] width 299 height 37
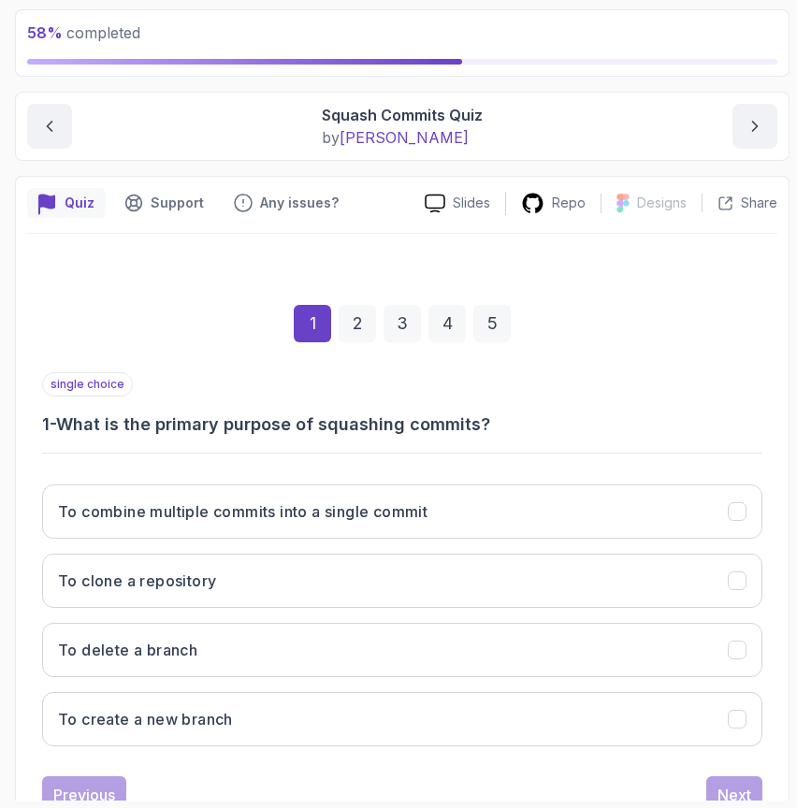
scroll to position [177, 0]
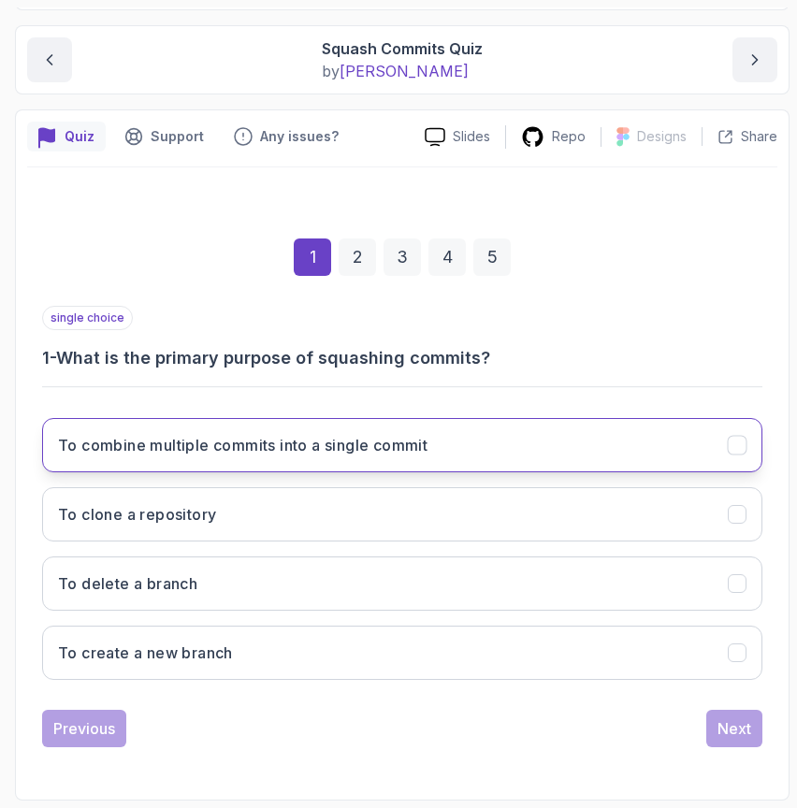
click at [382, 447] on h3 "To combine multiple commits into a single commit" at bounding box center [242, 445] width 369 height 22
click at [739, 731] on div "Next" at bounding box center [734, 728] width 34 height 22
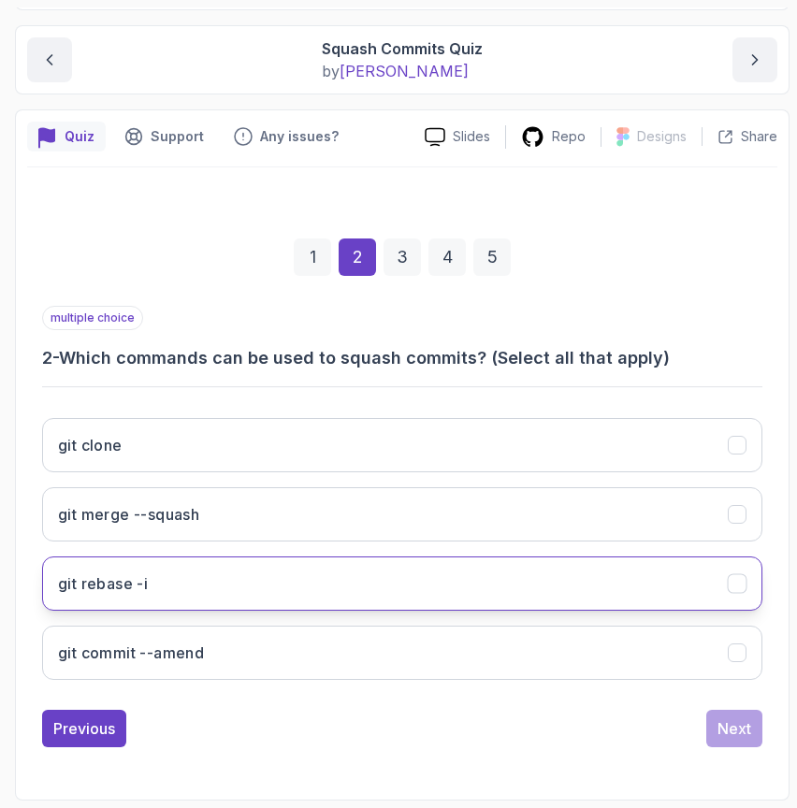
click at [280, 595] on button "git rebase -i" at bounding box center [402, 583] width 720 height 54
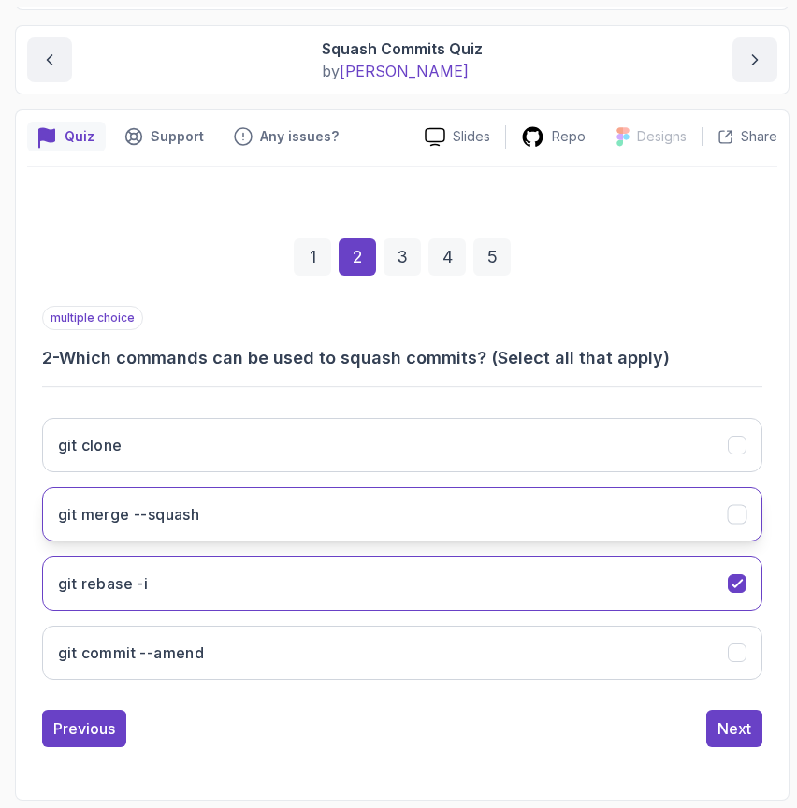
click at [311, 515] on button "git merge --squash" at bounding box center [402, 514] width 720 height 54
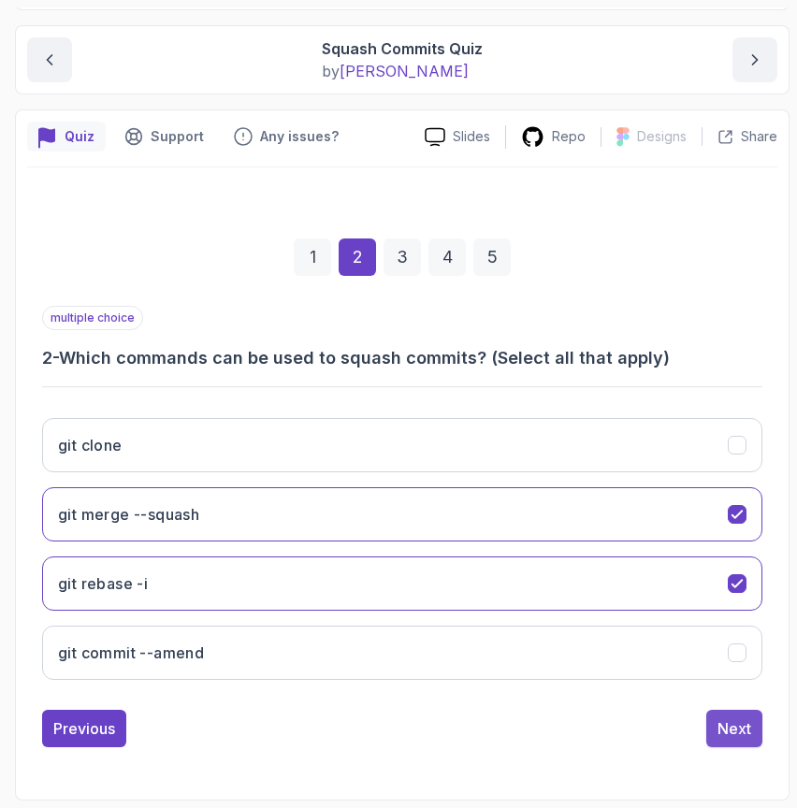
click at [740, 734] on div "Next" at bounding box center [734, 728] width 34 height 22
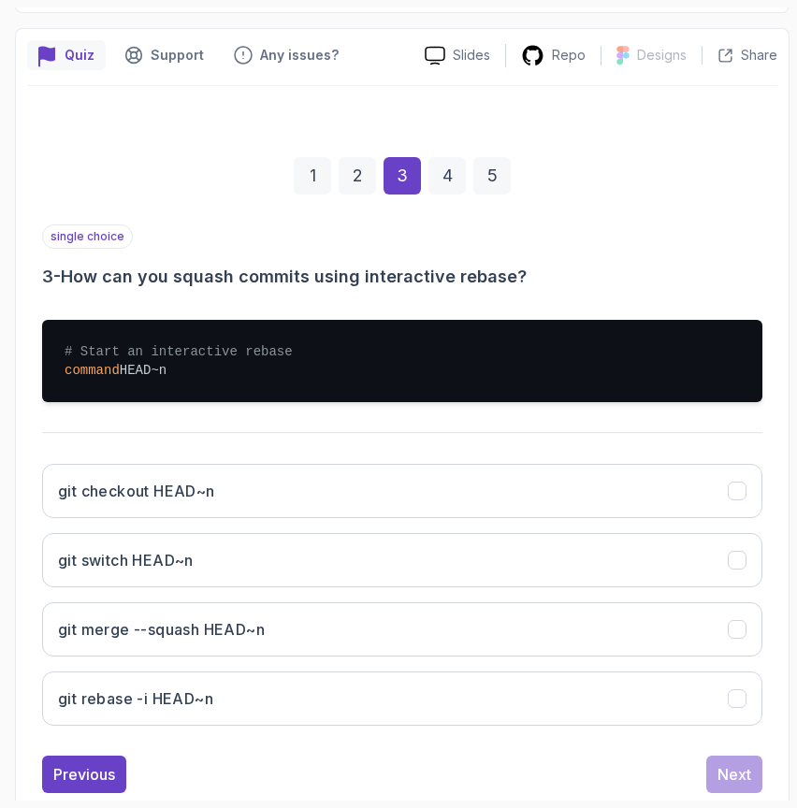
scroll to position [304, 0]
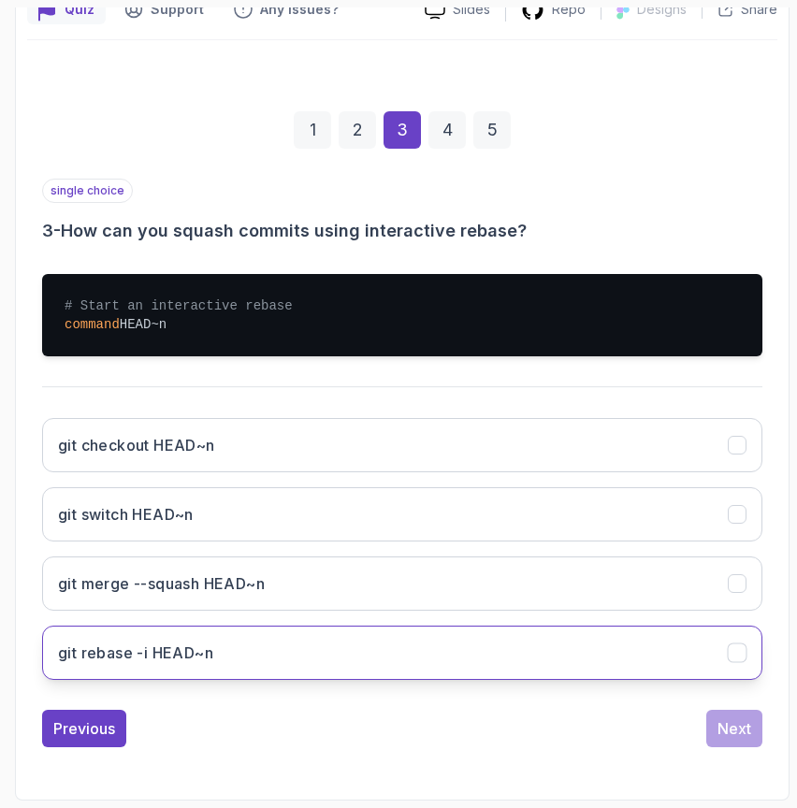
click at [333, 662] on button "git rebase -i HEAD~n" at bounding box center [402, 652] width 720 height 54
click at [739, 728] on div "Next" at bounding box center [734, 728] width 34 height 22
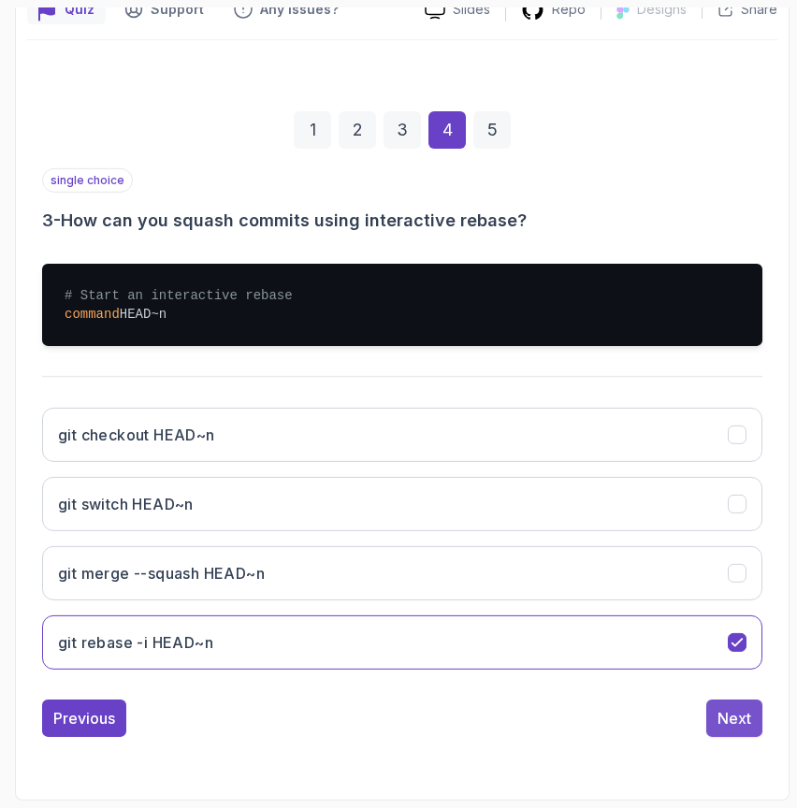
scroll to position [177, 0]
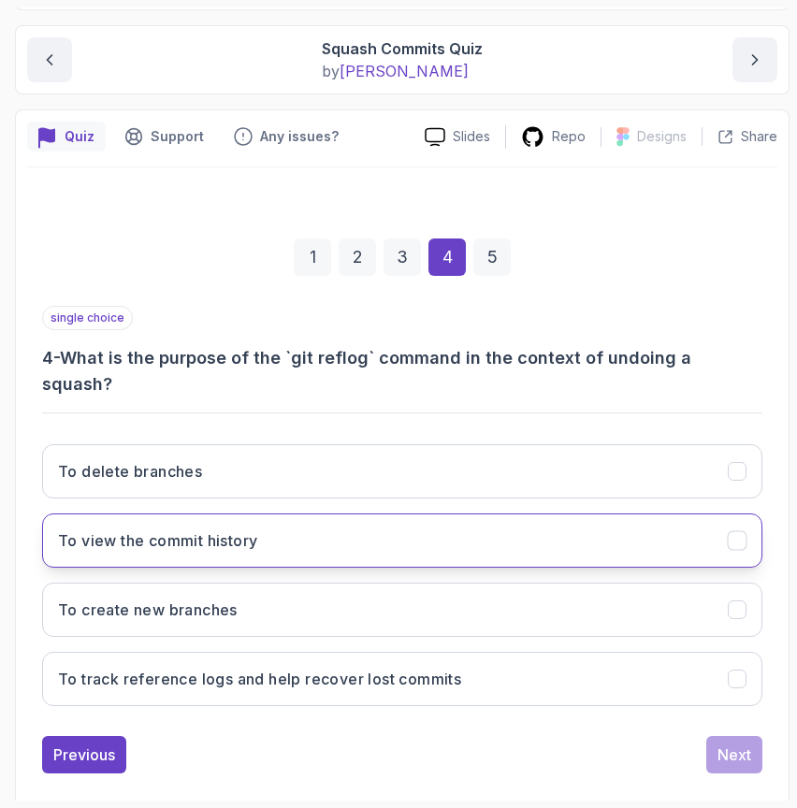
click at [321, 520] on button "To view the commit history" at bounding box center [402, 540] width 720 height 54
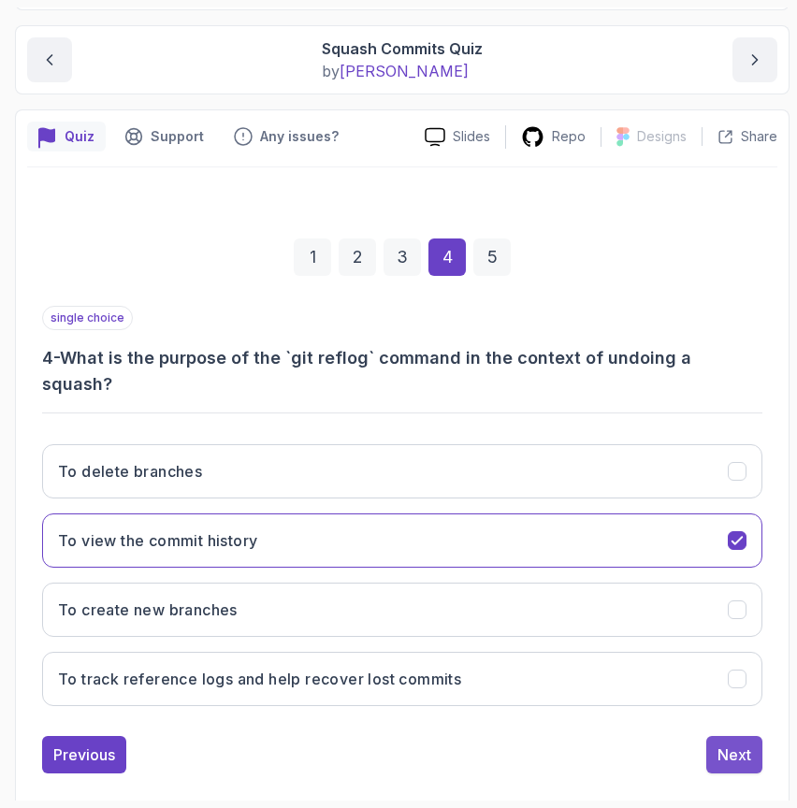
click at [727, 743] on div "Next" at bounding box center [734, 754] width 34 height 22
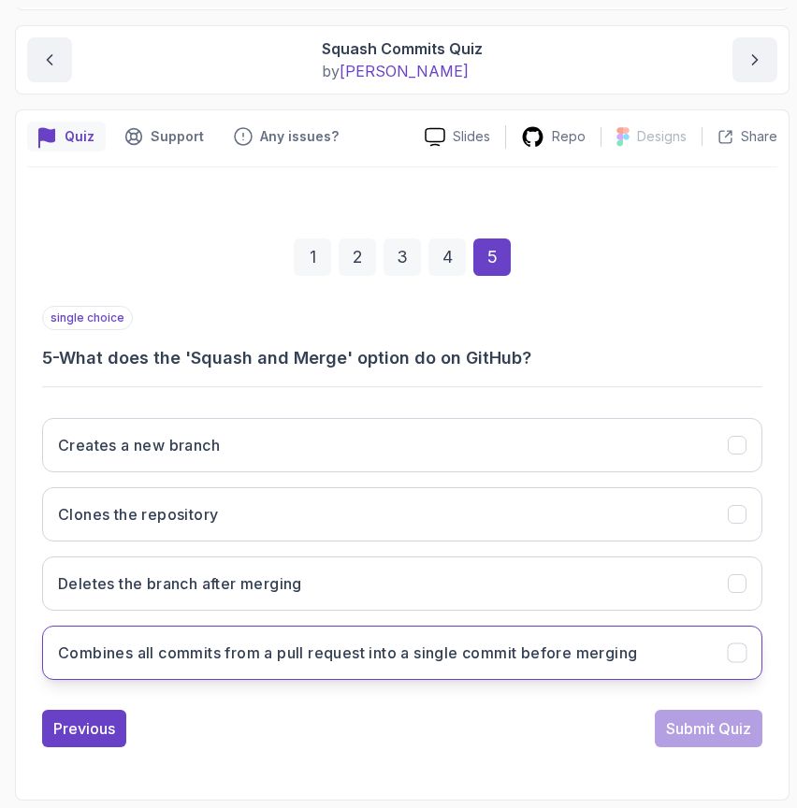
click at [273, 669] on button "Combines all commits from a pull request into a single commit before merging" at bounding box center [402, 652] width 720 height 54
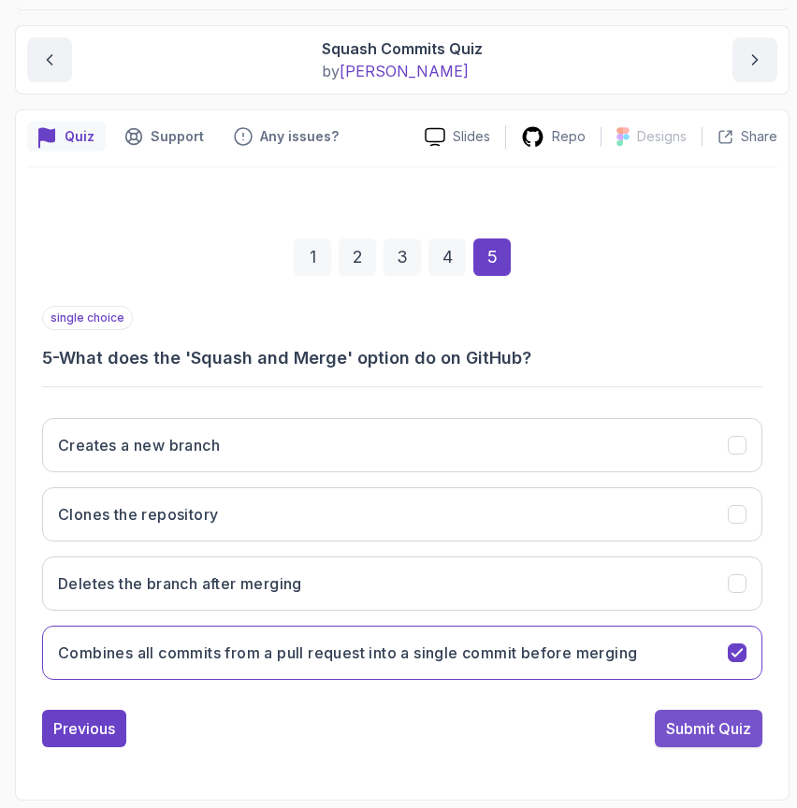
click at [715, 728] on div "Submit Quiz" at bounding box center [708, 728] width 85 height 22
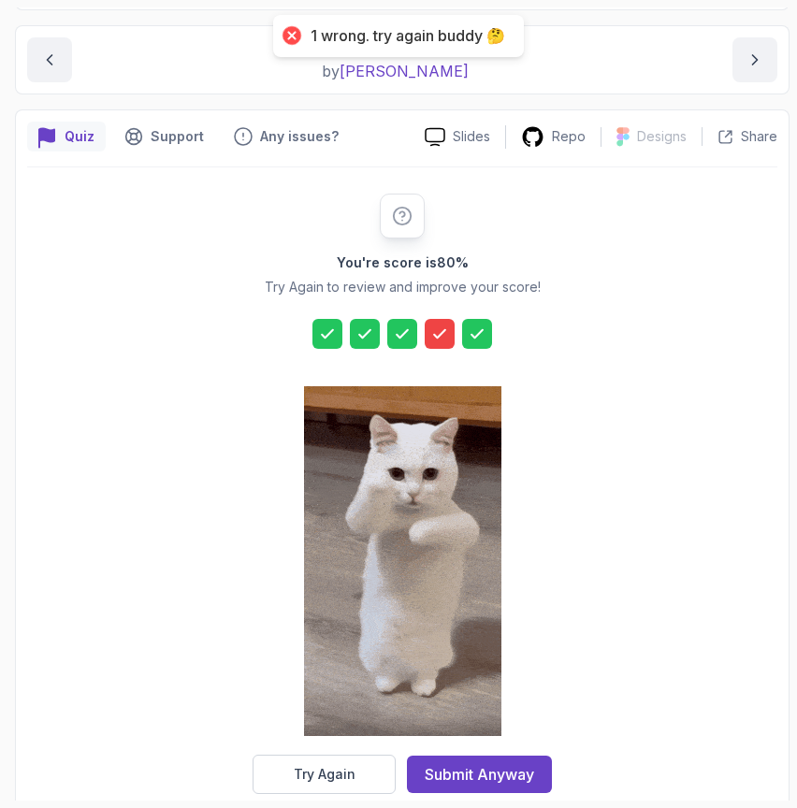
click at [445, 324] on icon at bounding box center [439, 333] width 19 height 19
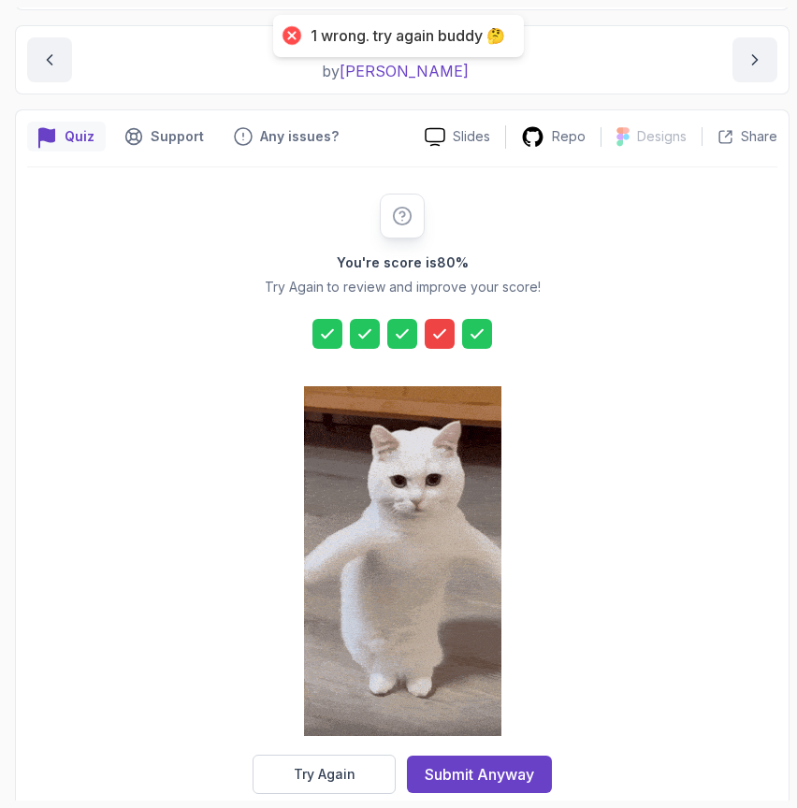
scroll to position [208, 0]
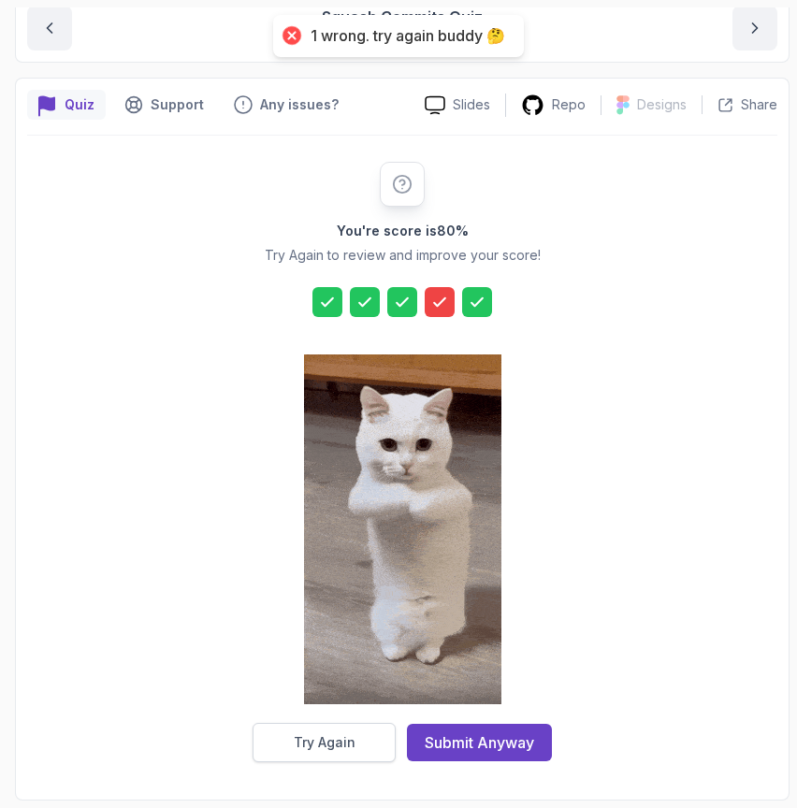
click at [336, 729] on button "Try Again" at bounding box center [323, 742] width 143 height 39
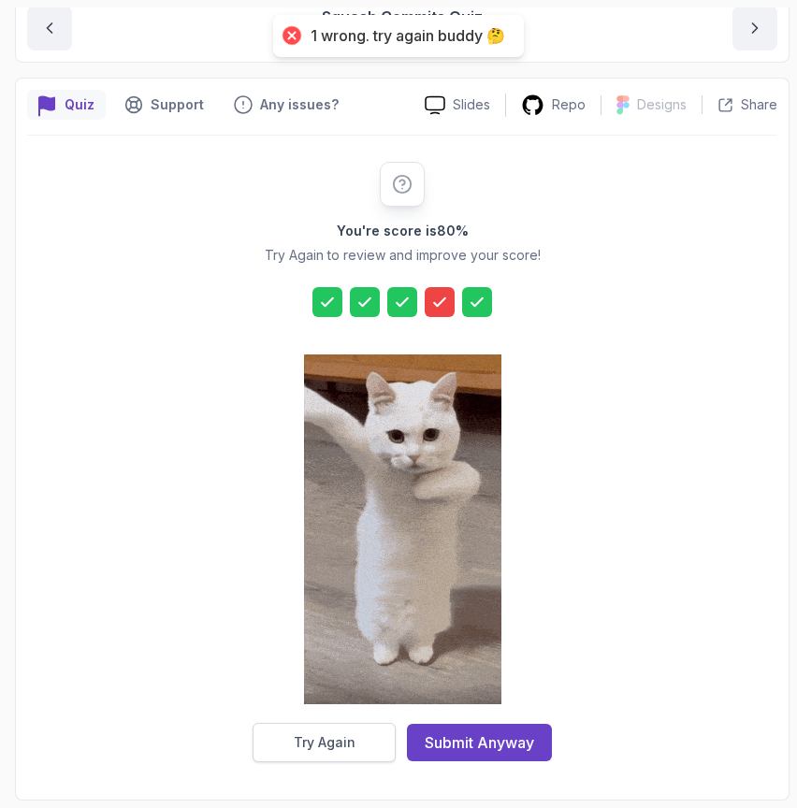
scroll to position [177, 0]
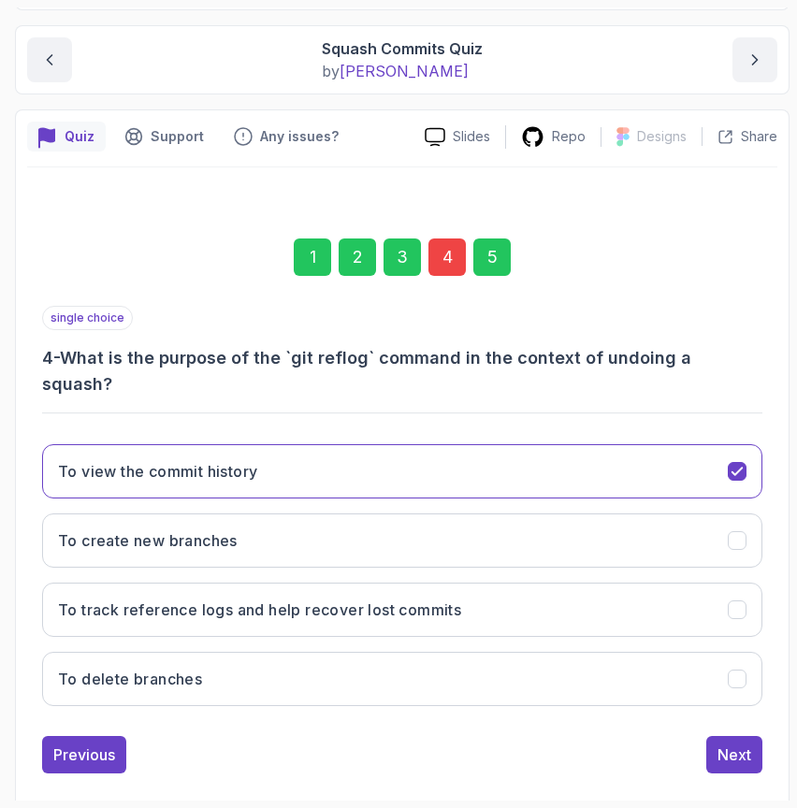
click at [455, 251] on div "4" at bounding box center [446, 256] width 37 height 37
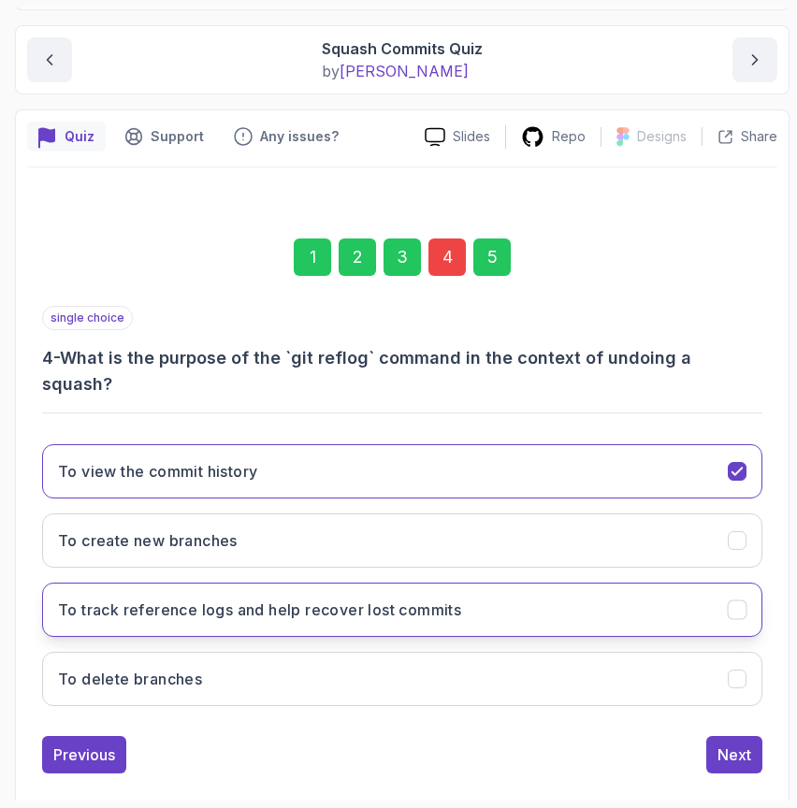
click at [299, 598] on h3 "To track reference logs and help recover lost commits" at bounding box center [259, 609] width 403 height 22
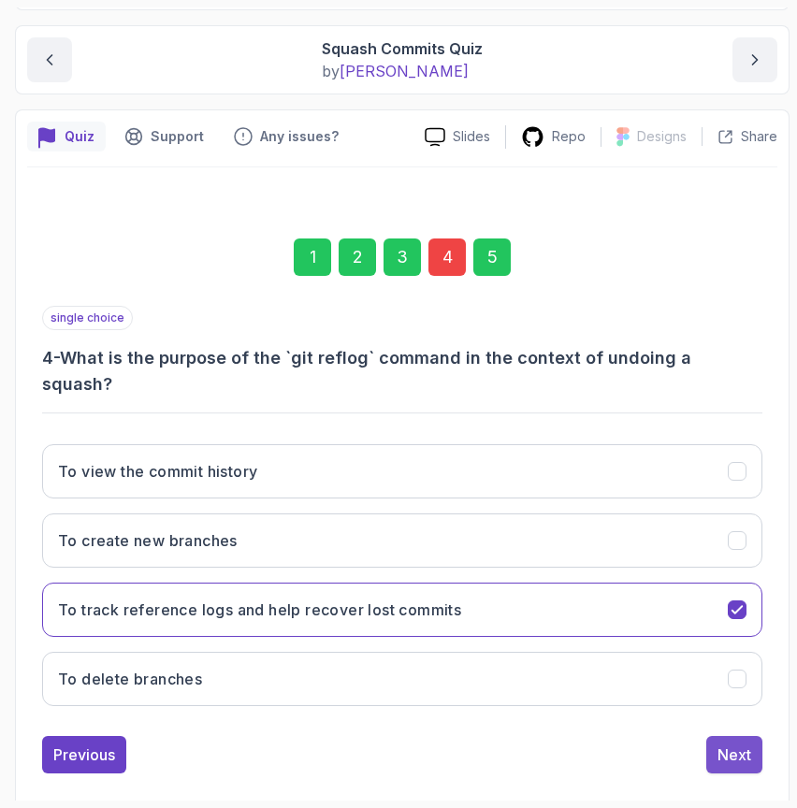
click at [736, 743] on div "Next" at bounding box center [734, 754] width 34 height 22
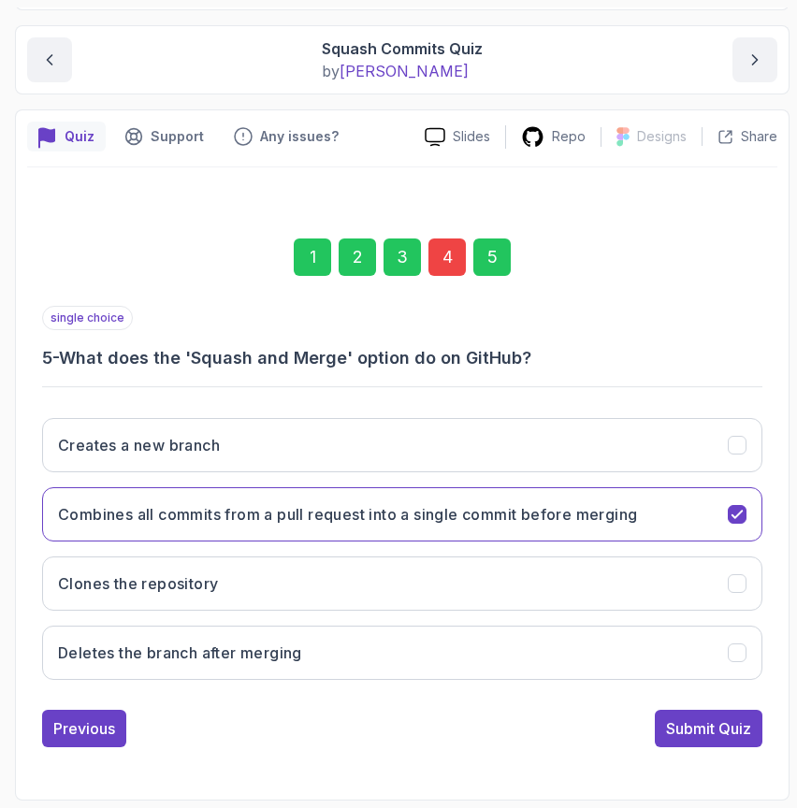
click at [736, 725] on div "Submit Quiz" at bounding box center [708, 728] width 85 height 22
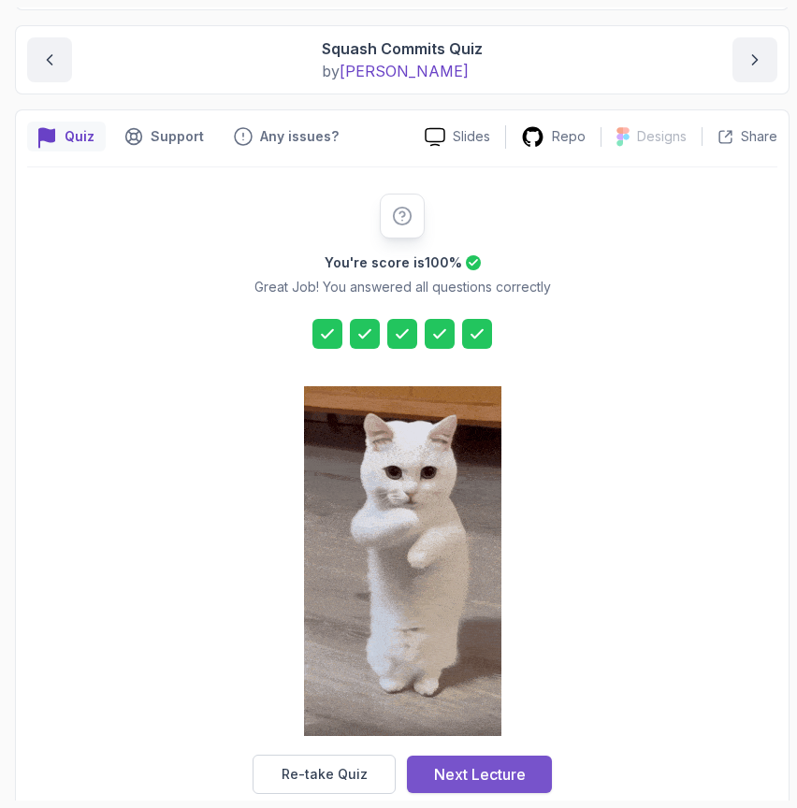
click at [471, 777] on div "Next Lecture" at bounding box center [480, 774] width 92 height 22
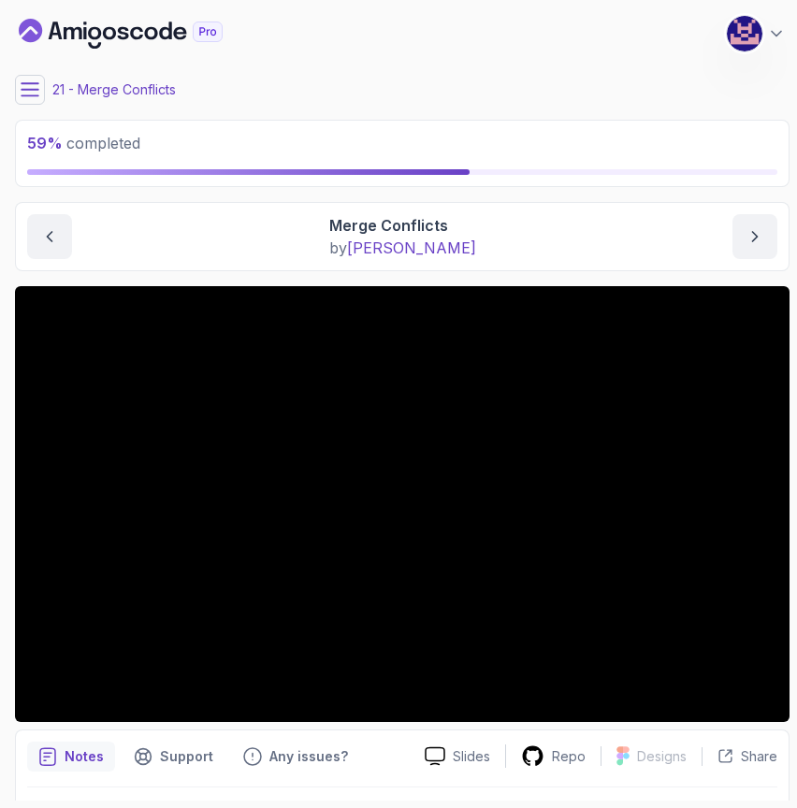
scroll to position [51, 0]
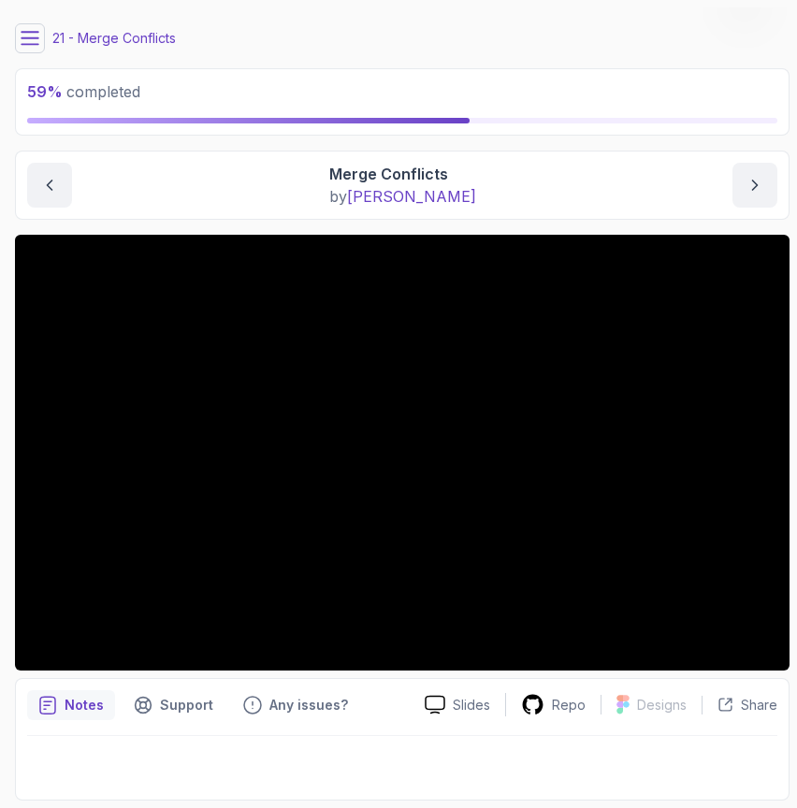
click at [677, 137] on main "My Courses Git for Professionals 436 Points M. Koby Coats Software Engineer 21 …" at bounding box center [402, 403] width 774 height 793
click at [614, 227] on main "My Courses Git for Professionals 436 Points M. Koby Coats Software Engineer 21 …" at bounding box center [402, 403] width 774 height 793
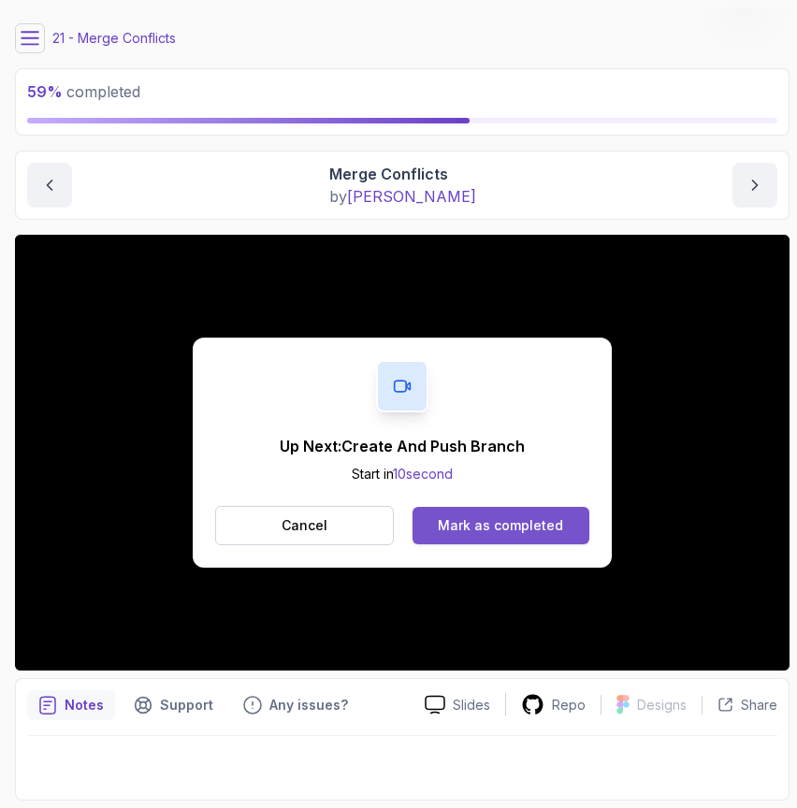
click at [493, 528] on div "Mark as completed" at bounding box center [500, 525] width 125 height 19
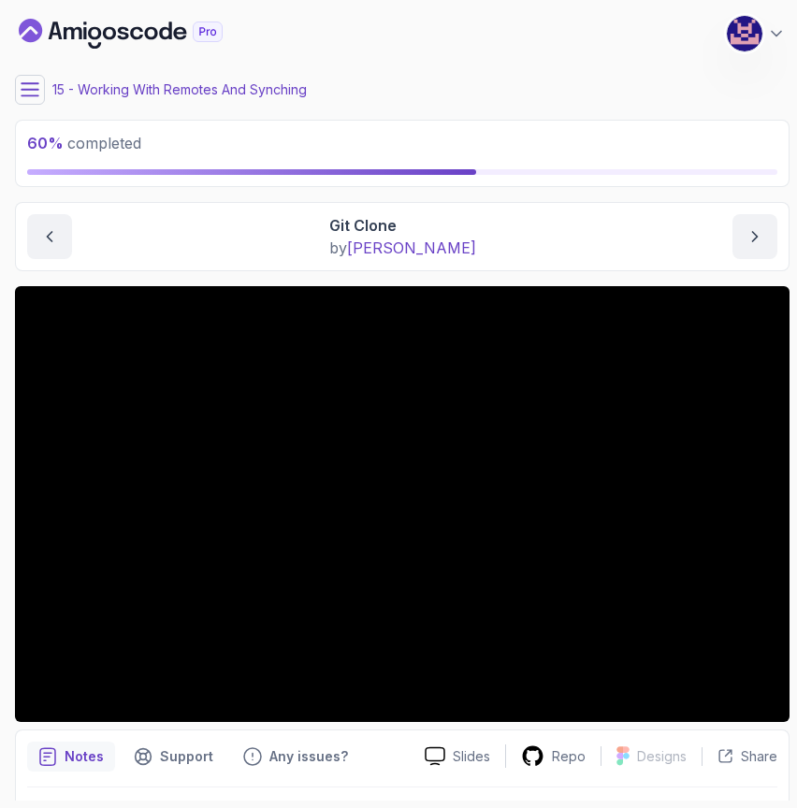
click at [31, 93] on icon at bounding box center [30, 89] width 19 height 19
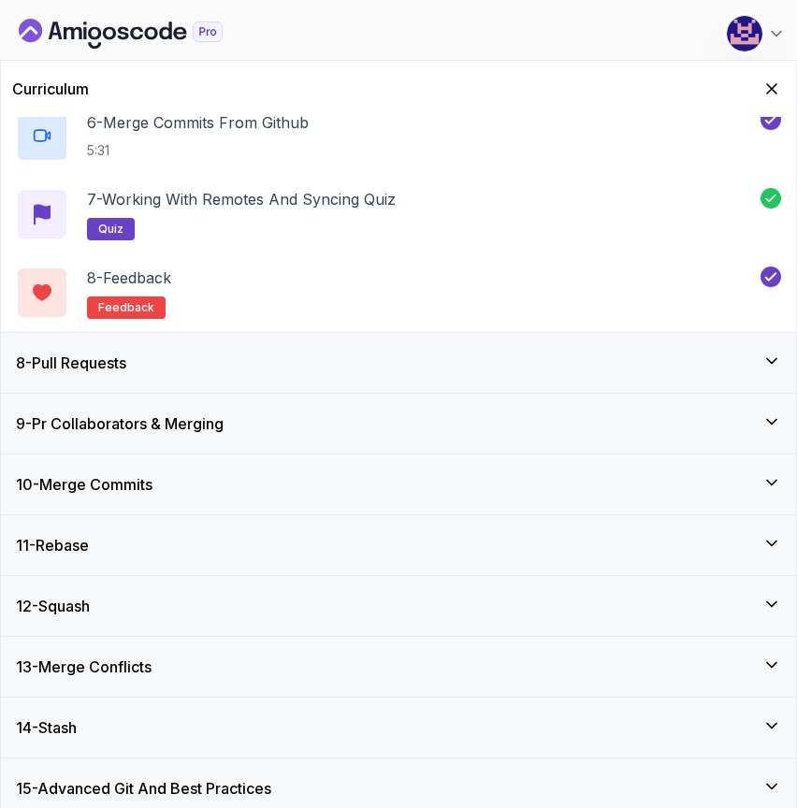
scroll to position [1093, 0]
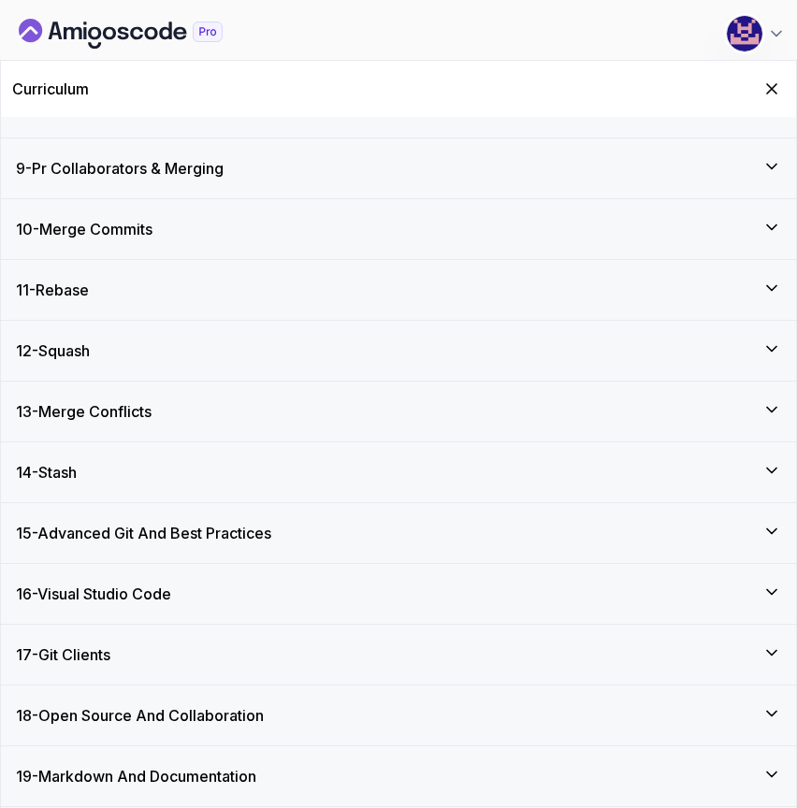
click at [237, 414] on div "13 - Merge Conflicts" at bounding box center [398, 411] width 765 height 22
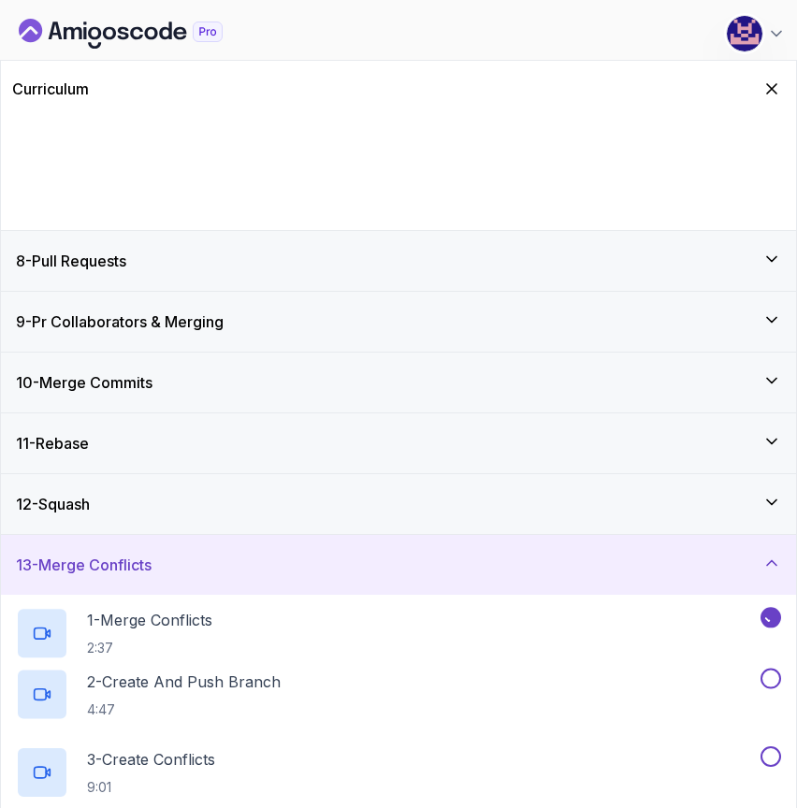
scroll to position [465, 0]
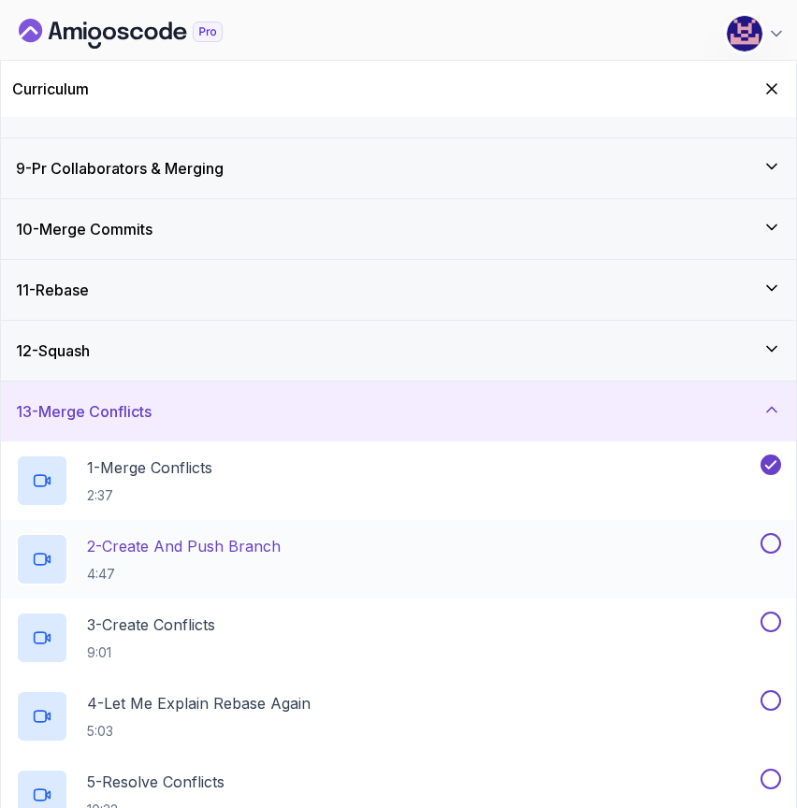
click at [166, 549] on p "2 - Create And Push Branch" at bounding box center [184, 546] width 194 height 22
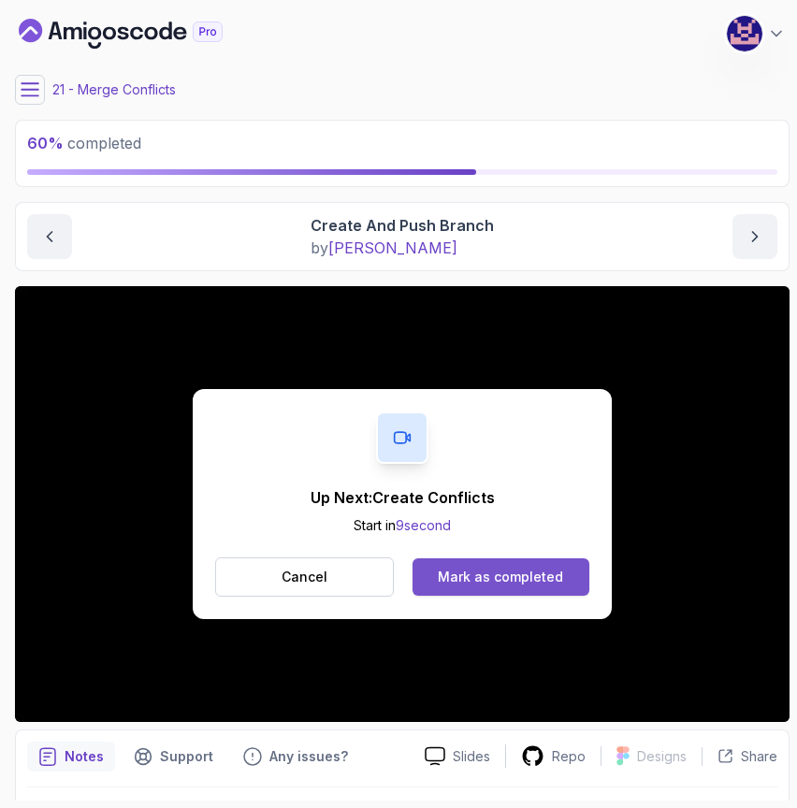
click at [511, 571] on div "Mark as completed" at bounding box center [500, 576] width 125 height 19
click at [482, 585] on div "Mark as completed" at bounding box center [500, 576] width 125 height 19
click at [503, 580] on div "Mark as completed" at bounding box center [500, 576] width 125 height 19
click at [499, 578] on div "Mark as completed" at bounding box center [500, 576] width 125 height 19
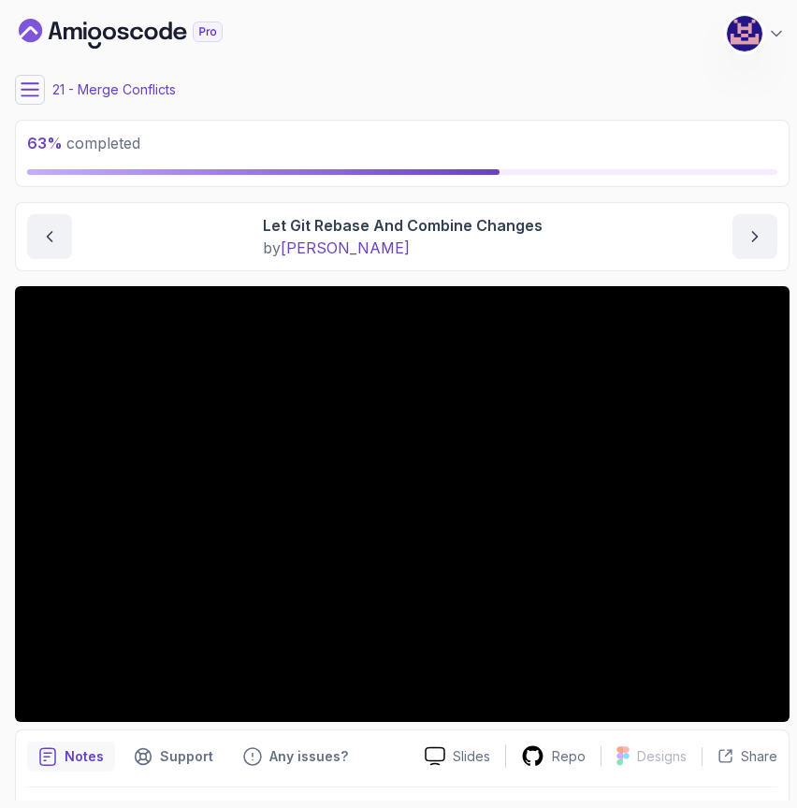
scroll to position [51, 0]
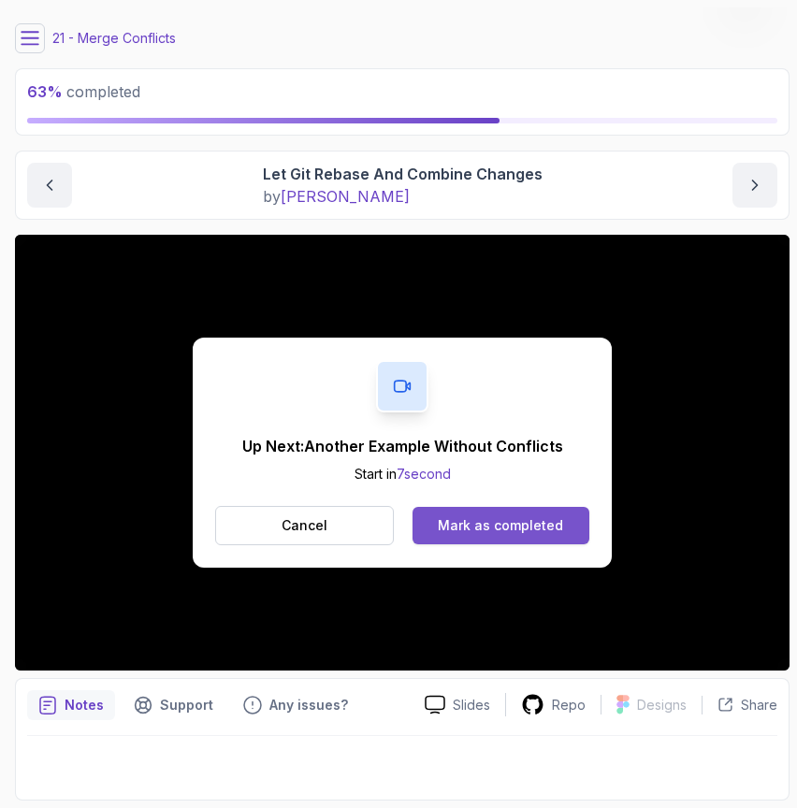
click at [497, 526] on div "Mark as completed" at bounding box center [500, 525] width 125 height 19
click at [515, 523] on div "Mark as completed" at bounding box center [500, 525] width 125 height 19
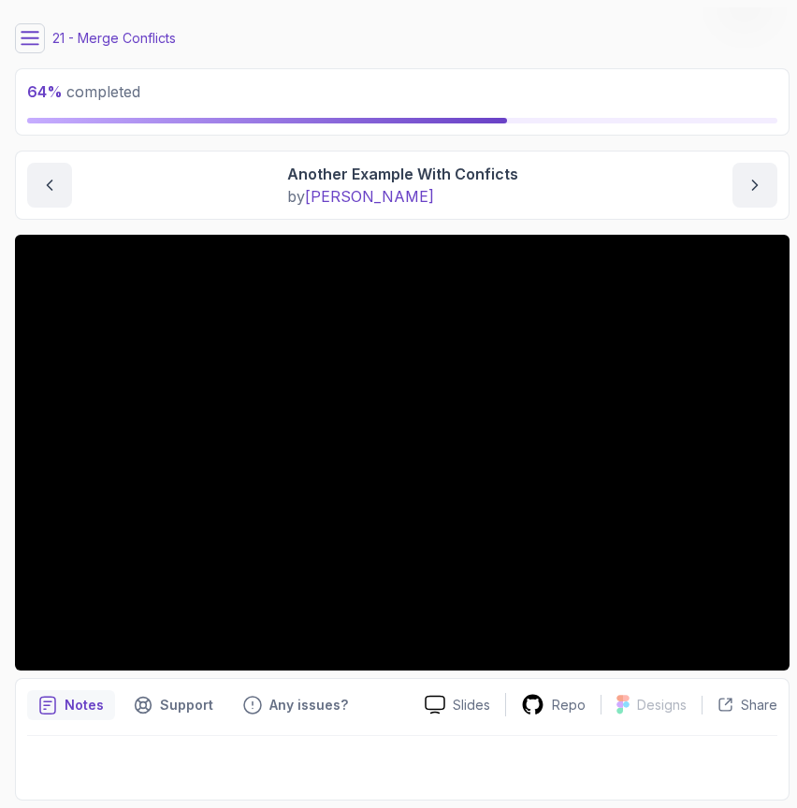
click at [27, 40] on icon at bounding box center [30, 38] width 19 height 19
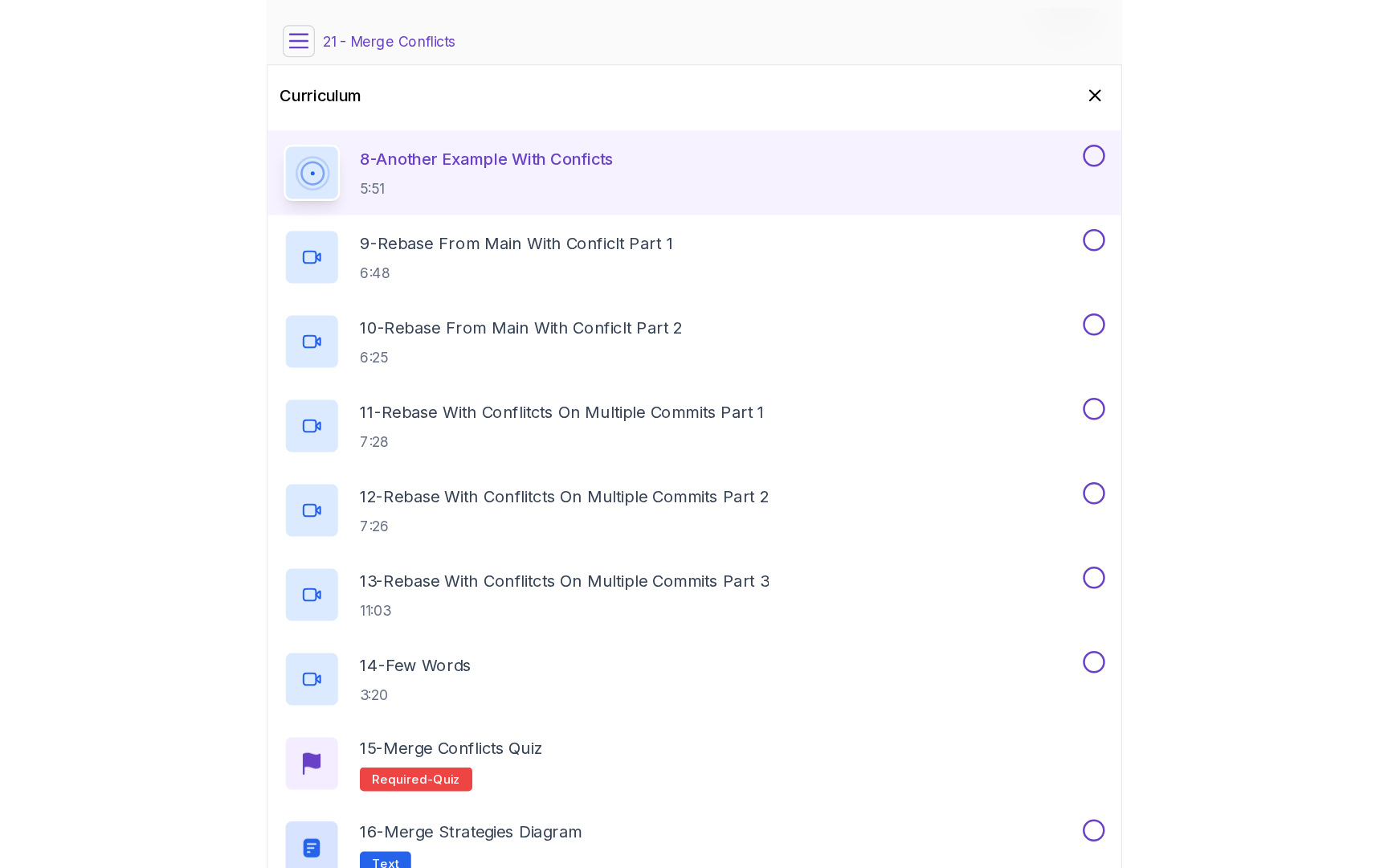
scroll to position [1144, 0]
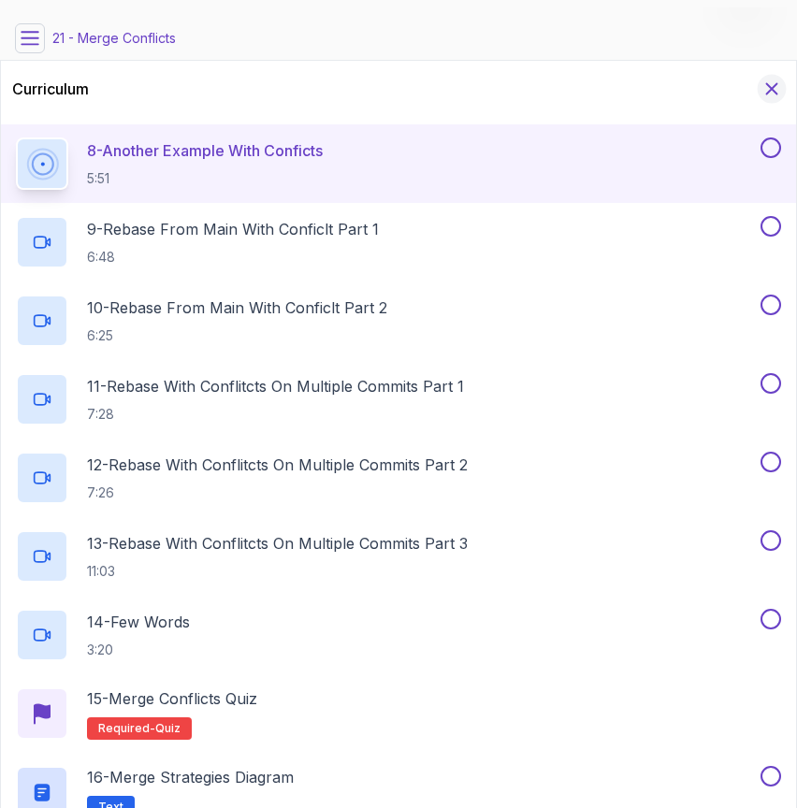
click at [775, 95] on icon "Hide Curriculum for mobile" at bounding box center [771, 89] width 21 height 21
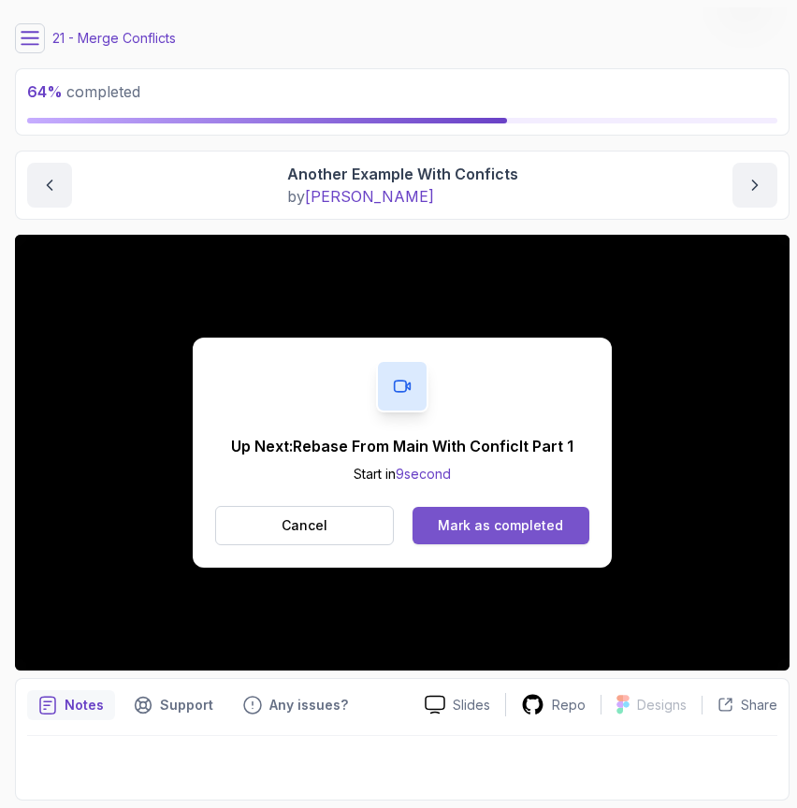
click at [517, 524] on div "Mark as completed" at bounding box center [500, 525] width 125 height 19
click at [513, 524] on div "Mark as completed" at bounding box center [500, 525] width 125 height 19
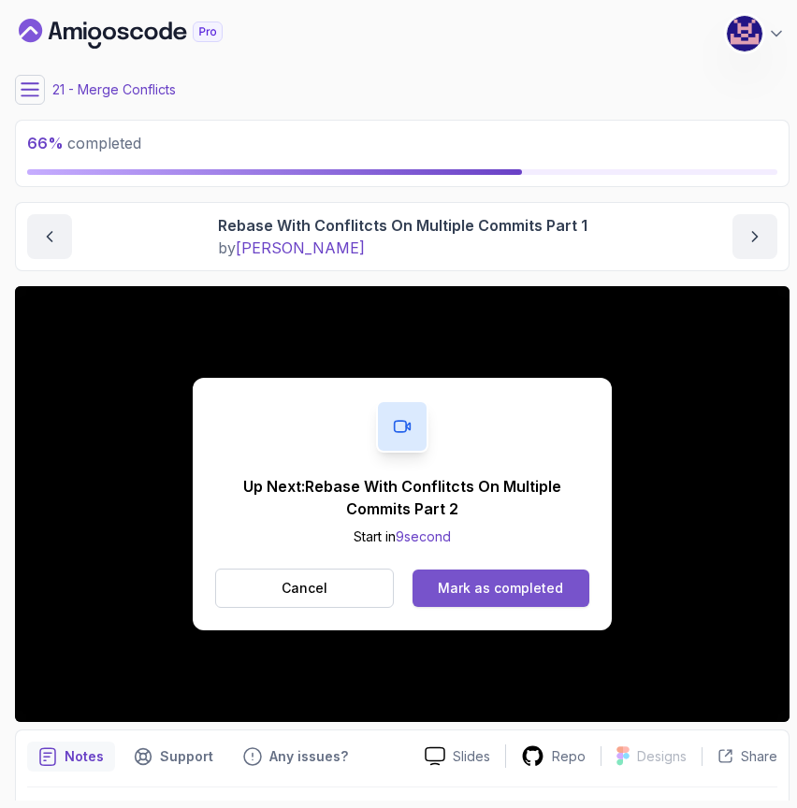
click at [496, 588] on div "Mark as completed" at bounding box center [500, 588] width 125 height 19
click at [491, 587] on div "Mark as completed" at bounding box center [500, 588] width 125 height 19
